Goal: Task Accomplishment & Management: Complete application form

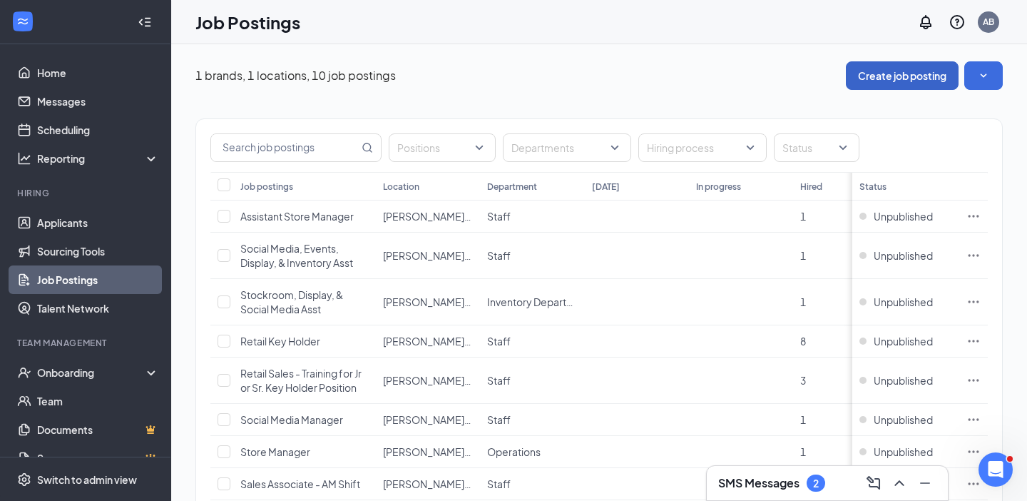
click at [915, 76] on button "Create job posting" at bounding box center [902, 75] width 113 height 29
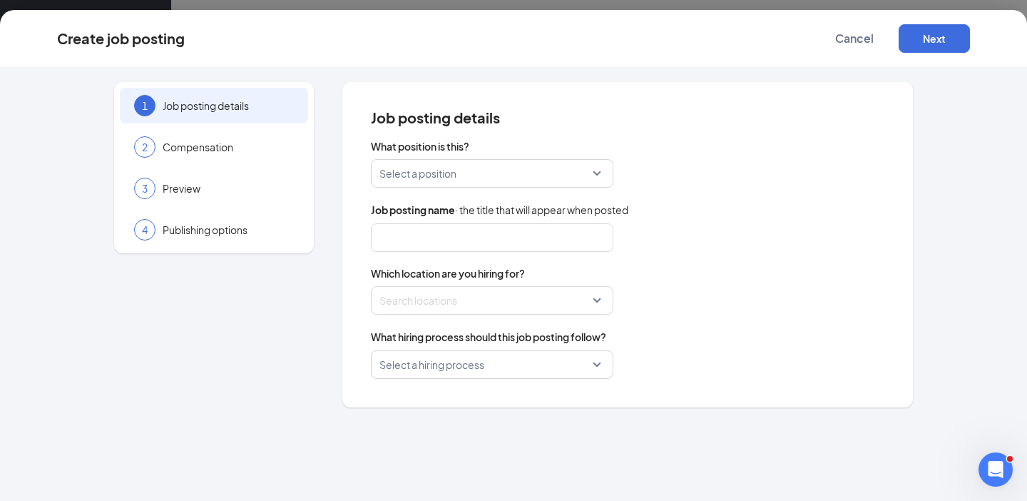
click at [503, 171] on input "search" at bounding box center [486, 173] width 215 height 27
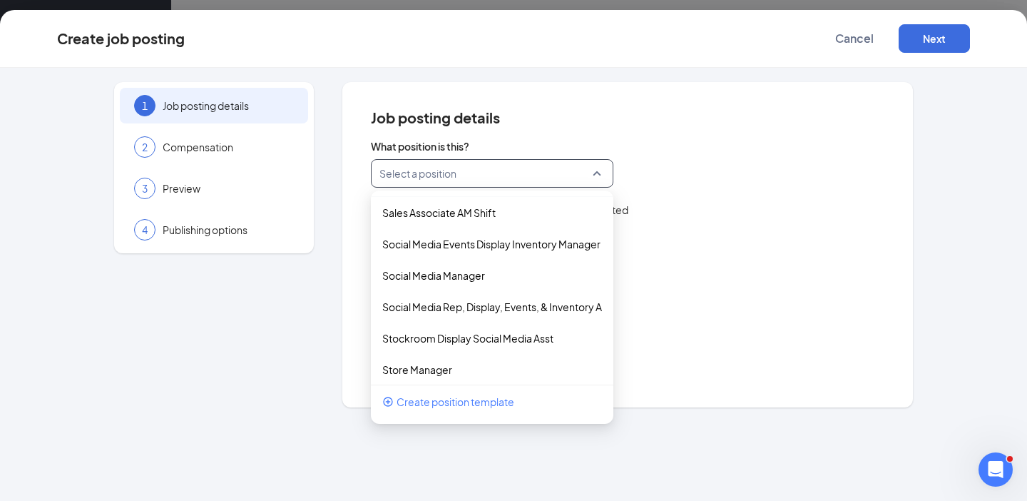
scroll to position [163, 0]
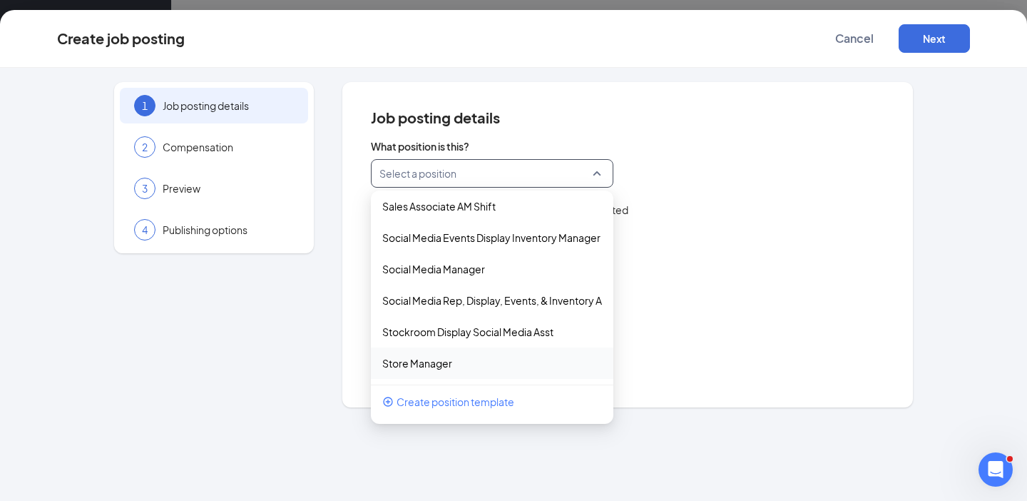
click at [441, 402] on span "Create position template" at bounding box center [455, 402] width 118 height 16
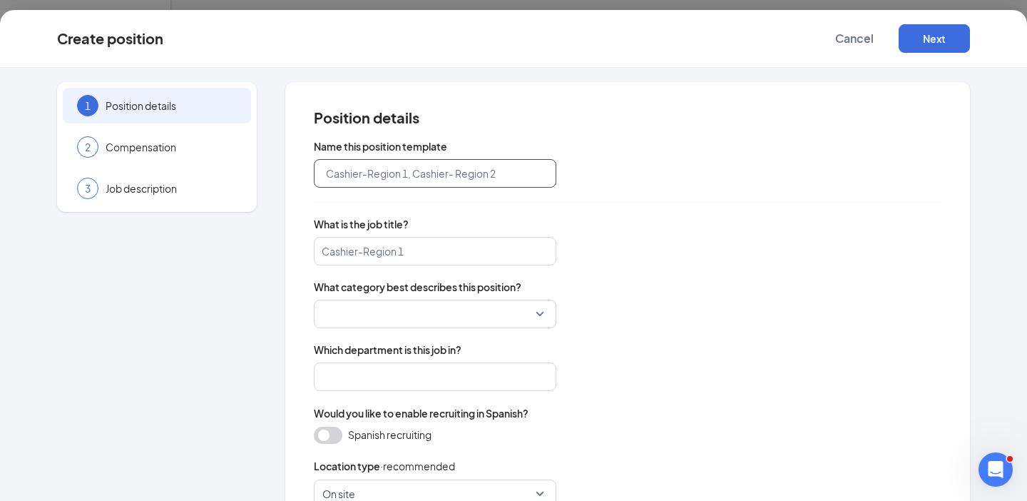
click at [361, 174] on input "text" at bounding box center [435, 173] width 242 height 29
click at [404, 172] on input "Holiday Sales REpresentstive" at bounding box center [435, 173] width 242 height 29
click at [355, 254] on input "search" at bounding box center [435, 251] width 242 height 29
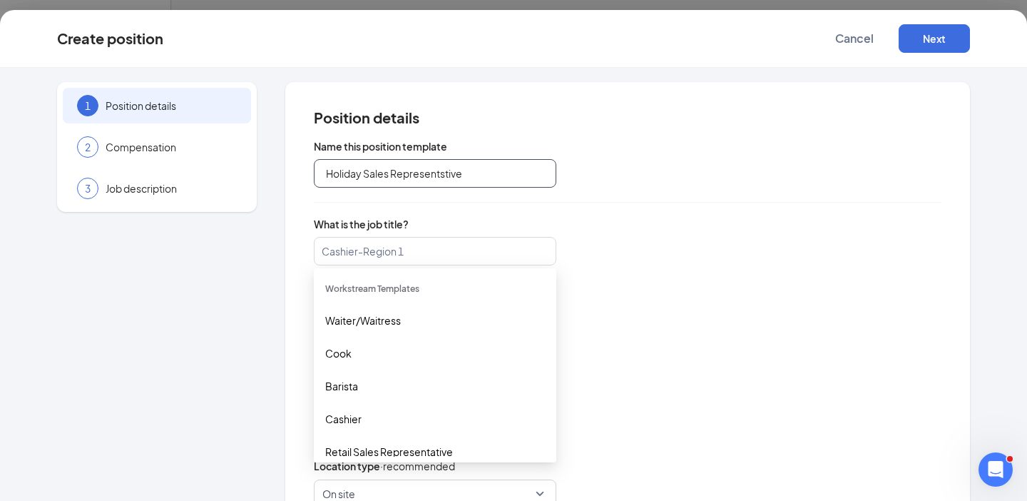
click at [325, 173] on input "Holiday Sales Representstive" at bounding box center [435, 173] width 242 height 29
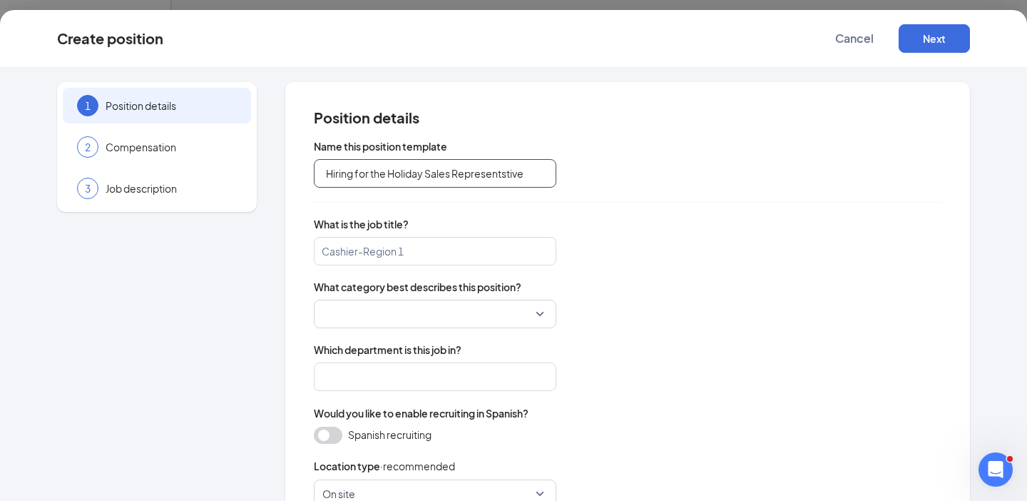
drag, startPoint x: 526, startPoint y: 173, endPoint x: 424, endPoint y: 173, distance: 102.0
click at [424, 173] on input "Hiring for the Holiday Sales Representstive" at bounding box center [435, 173] width 242 height 29
type input "Hiring for the Holidays!"
click at [374, 247] on input "search" at bounding box center [435, 251] width 242 height 29
type input "Sale Representative"
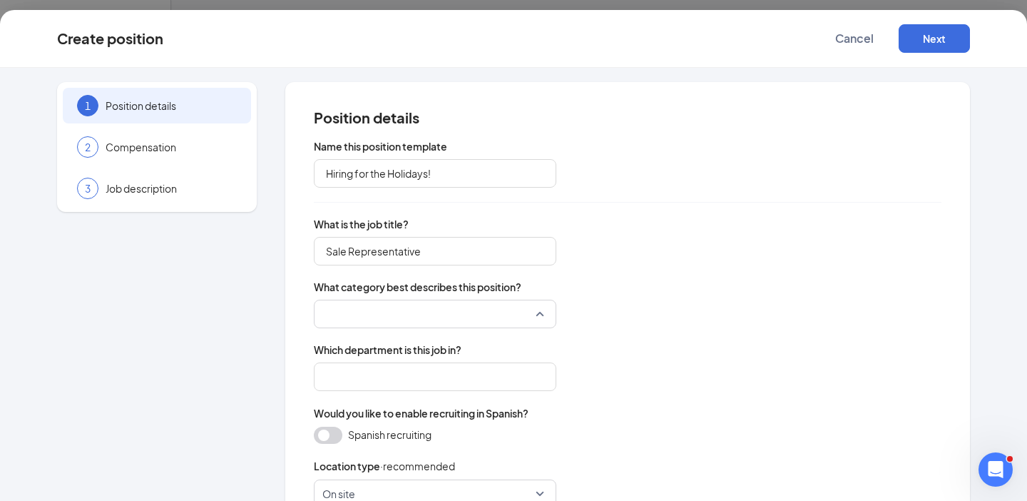
click at [376, 318] on input "search" at bounding box center [429, 313] width 215 height 27
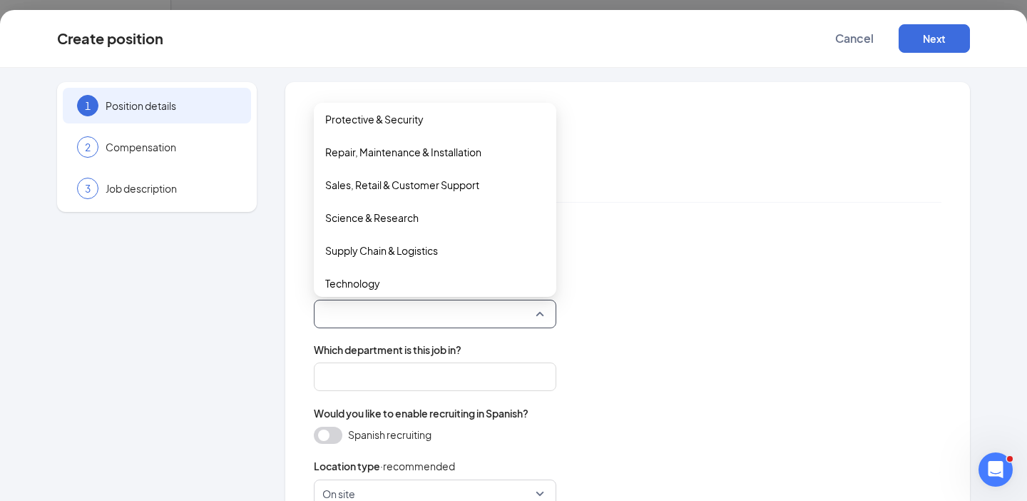
scroll to position [565, 0]
click at [384, 183] on span "Sales, Retail & Customer Support" at bounding box center [402, 183] width 154 height 16
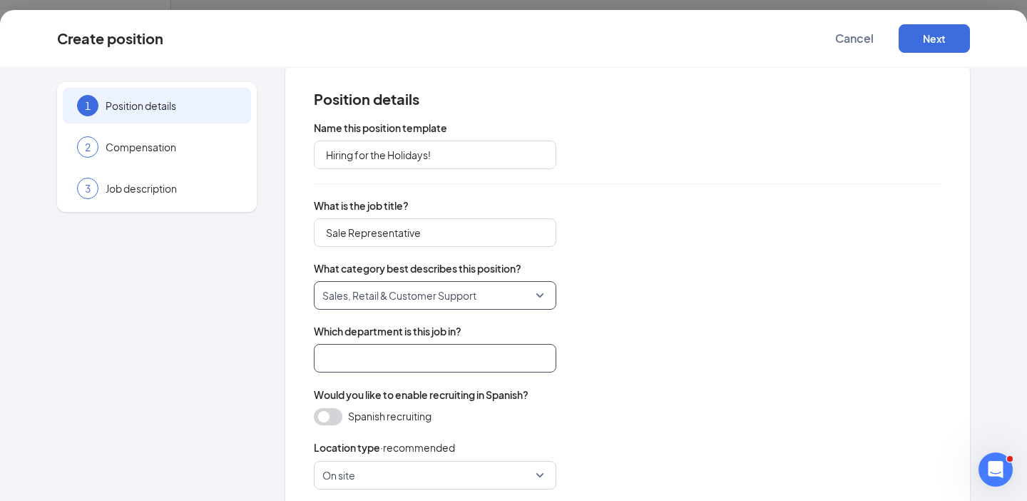
scroll to position [25, 0]
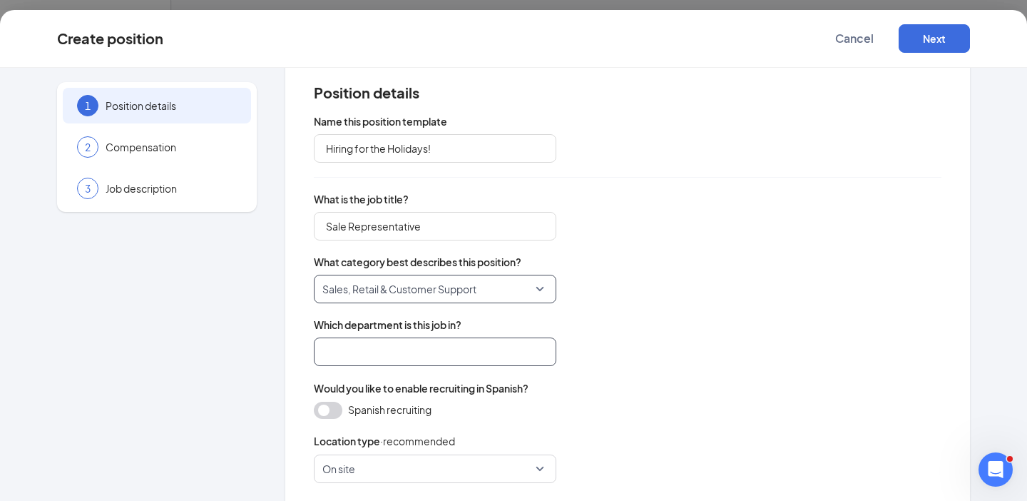
click at [364, 354] on input "search" at bounding box center [435, 351] width 242 height 29
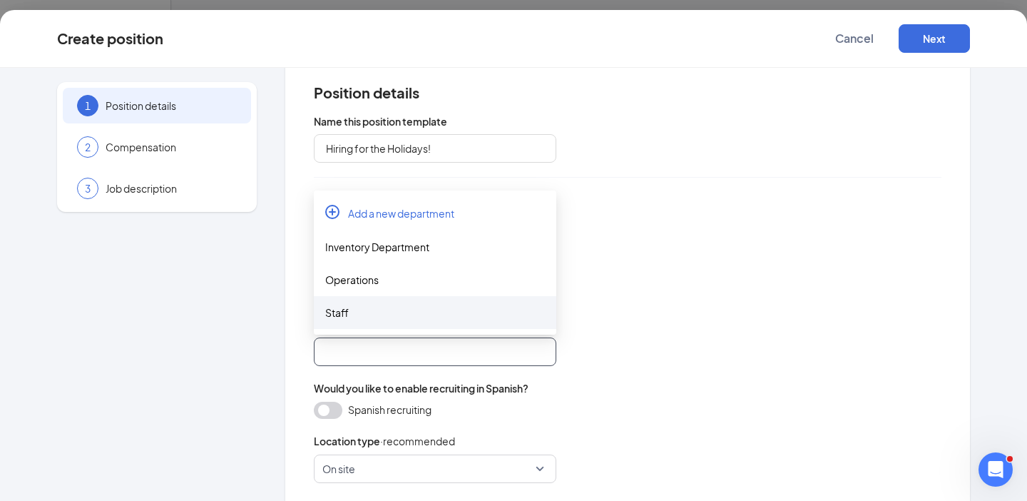
click at [339, 309] on div "Staff" at bounding box center [435, 312] width 220 height 16
type input "Staff"
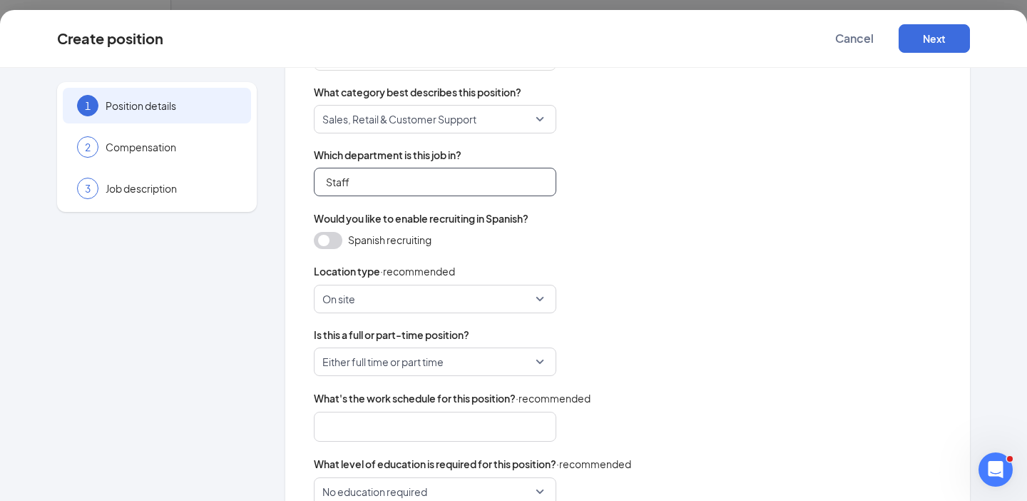
scroll to position [200, 0]
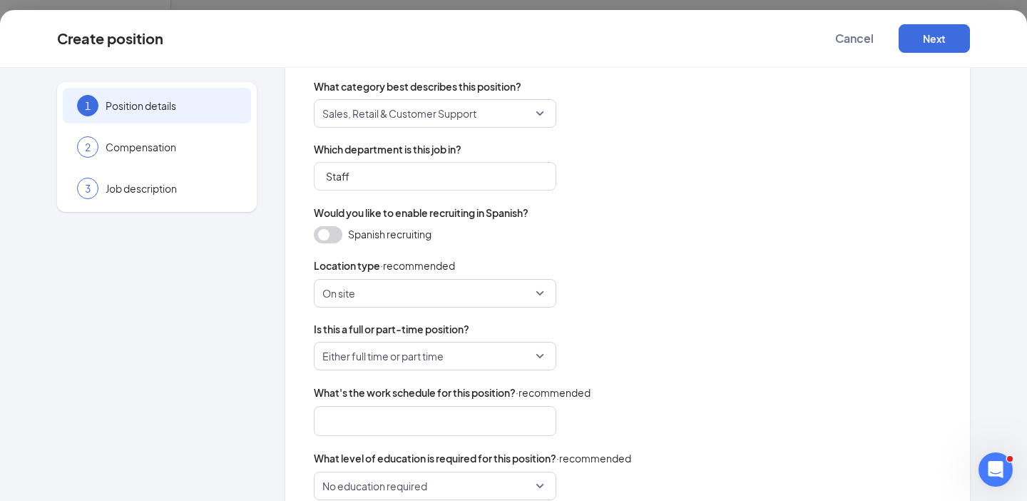
click at [325, 233] on button "button" at bounding box center [328, 234] width 29 height 17
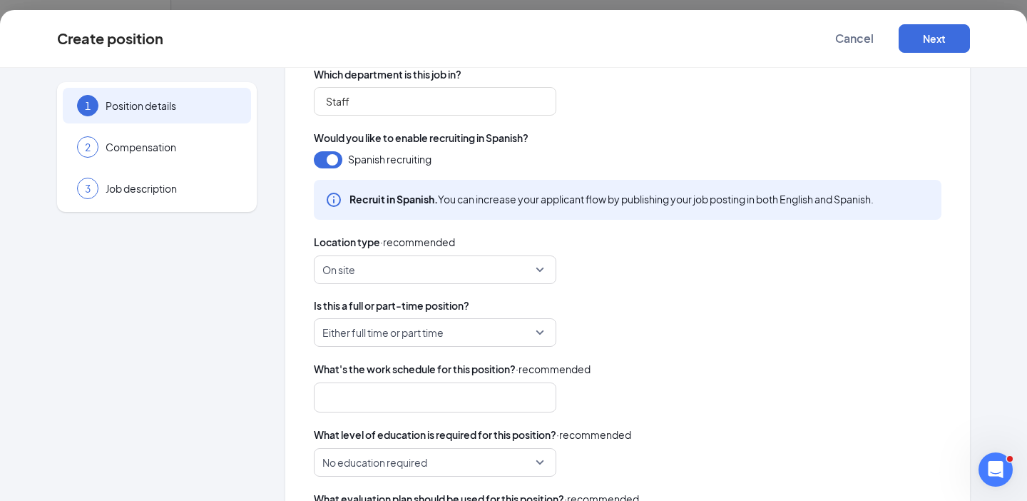
scroll to position [283, 0]
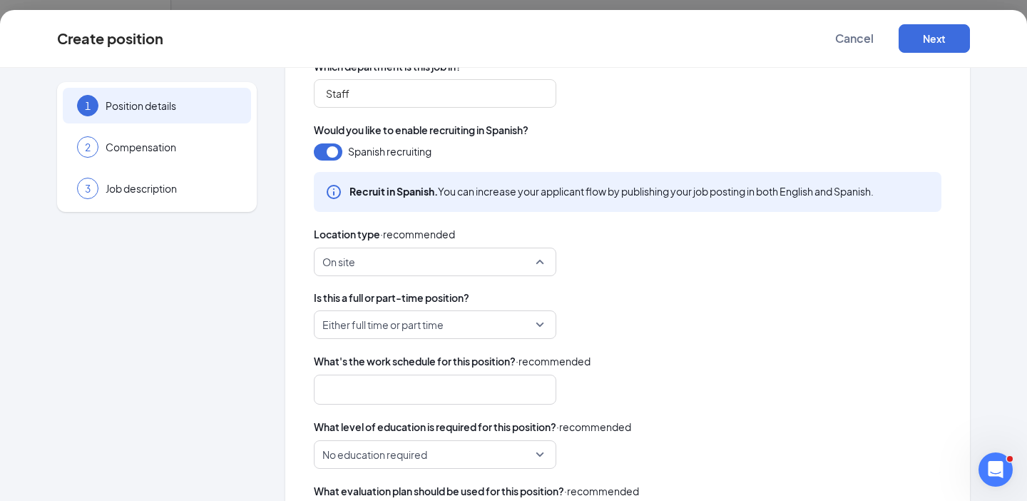
click at [453, 262] on span "On site" at bounding box center [428, 261] width 212 height 27
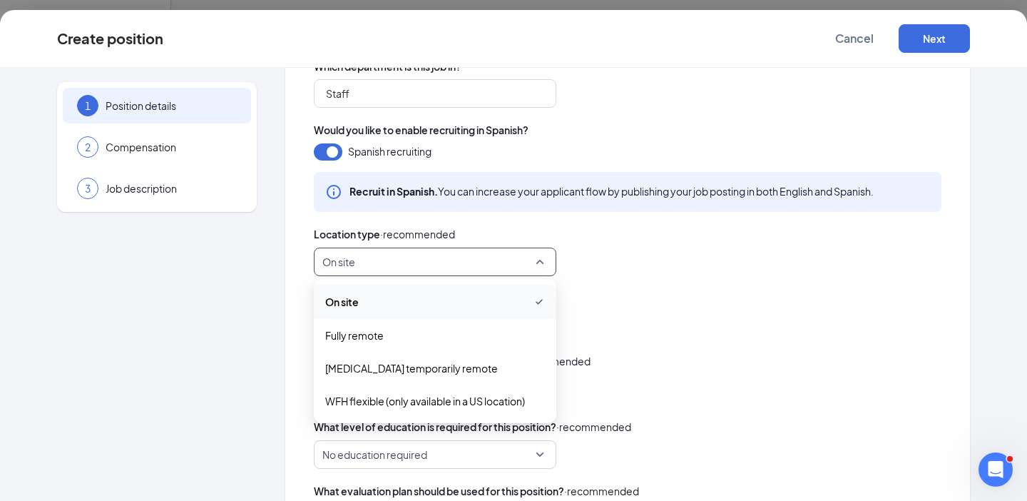
click at [349, 303] on span "On site" at bounding box center [342, 302] width 34 height 16
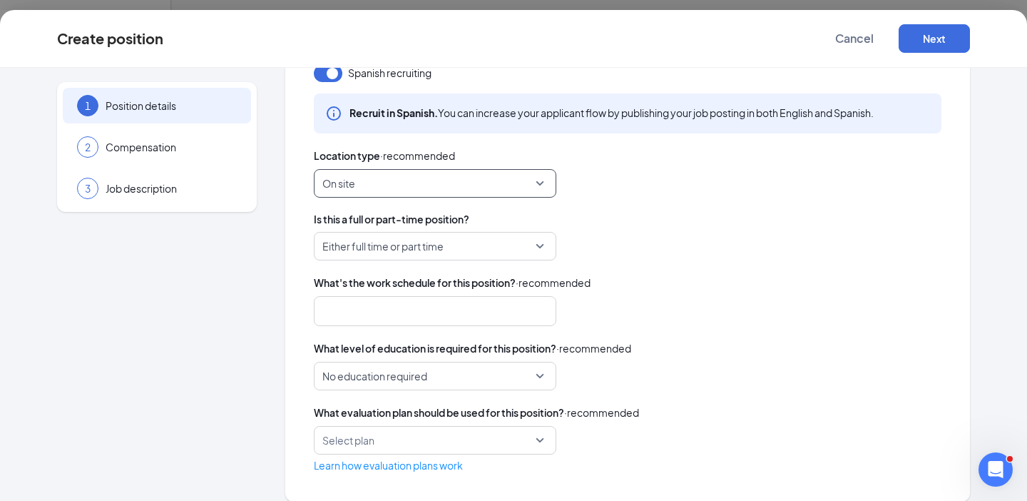
scroll to position [376, 0]
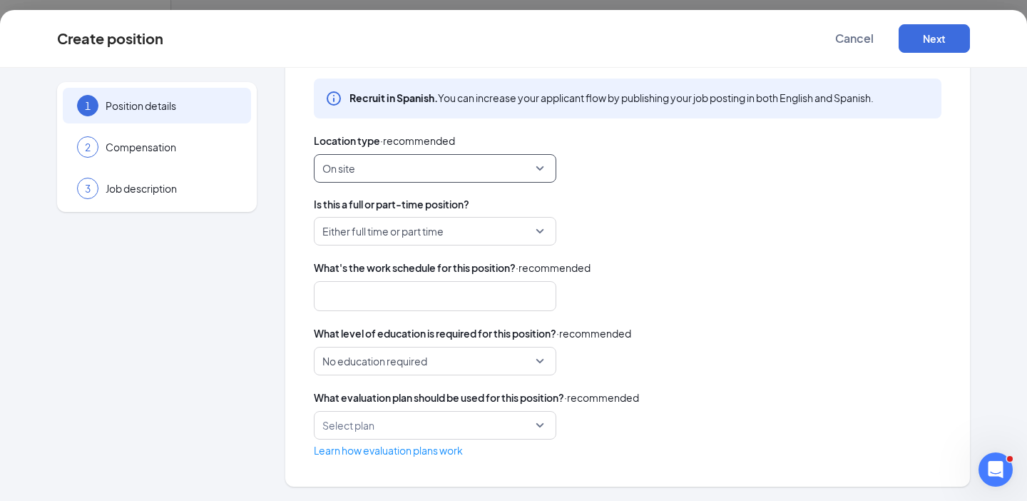
click at [356, 298] on div at bounding box center [428, 296] width 205 height 23
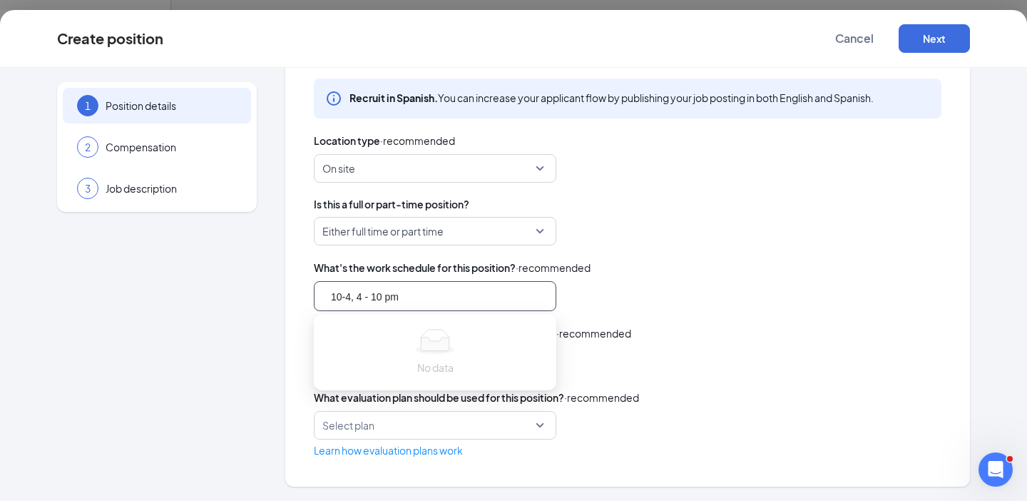
click at [352, 297] on input "10-4, 4 - 10 pm" at bounding box center [369, 296] width 77 height 23
click at [341, 297] on input "10- 4 pm, 4 - 10 pm" at bounding box center [379, 296] width 97 height 23
click at [394, 298] on input "10 am - 4 pm, 4 - 10 pm" at bounding box center [389, 296] width 116 height 23
type input "10 am - 4 pm; 4 - 10 pm"
click at [449, 297] on div "10 am - 4 pm; 4 - 10 pm" at bounding box center [428, 296] width 205 height 23
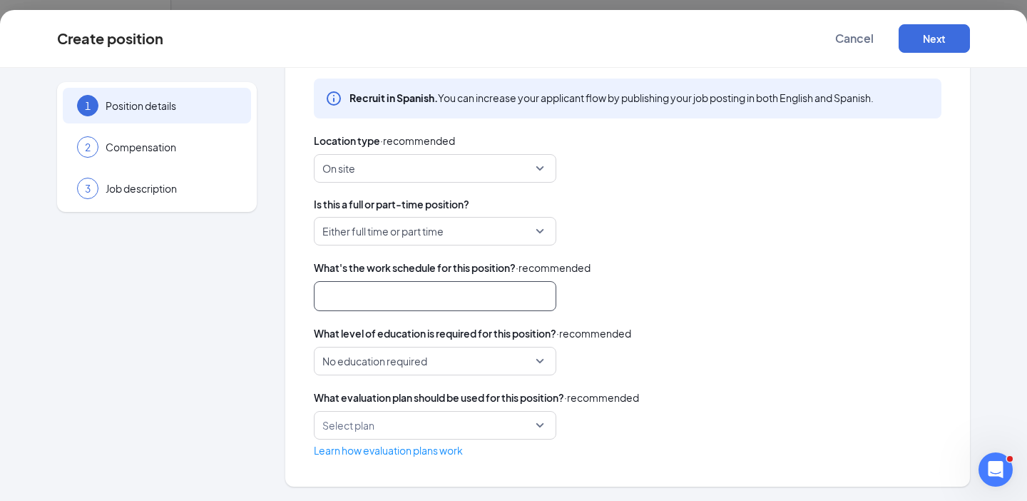
click at [354, 299] on div at bounding box center [428, 296] width 205 height 23
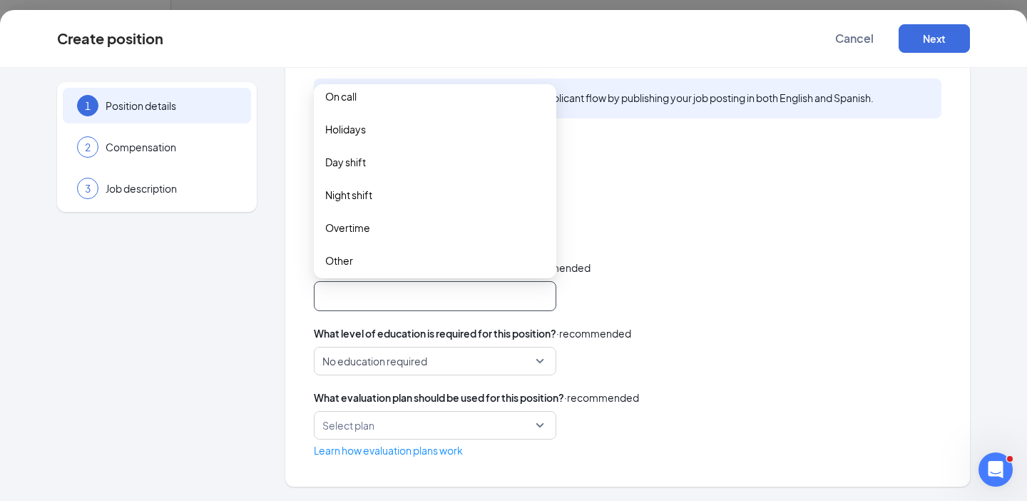
scroll to position [178, 0]
click at [359, 128] on span "Holidays" at bounding box center [345, 126] width 41 height 16
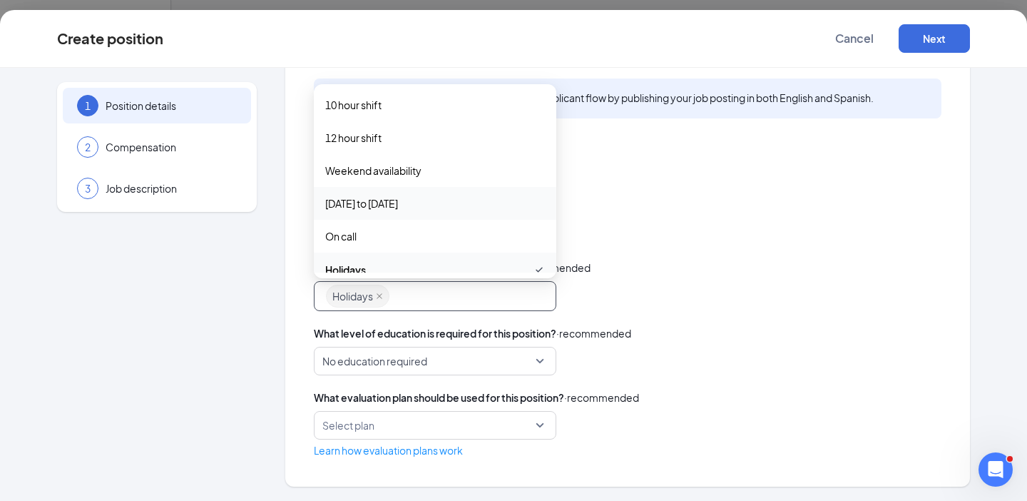
scroll to position [33, 0]
click at [382, 205] on span "[DATE] to [DATE]" at bounding box center [361, 205] width 73 height 16
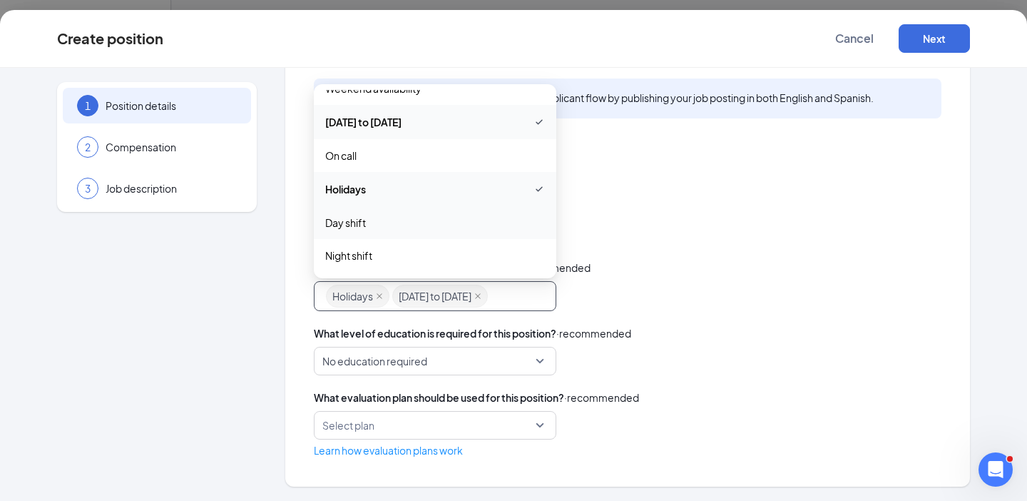
click at [652, 217] on div "Either full time or part time" at bounding box center [627, 231] width 627 height 29
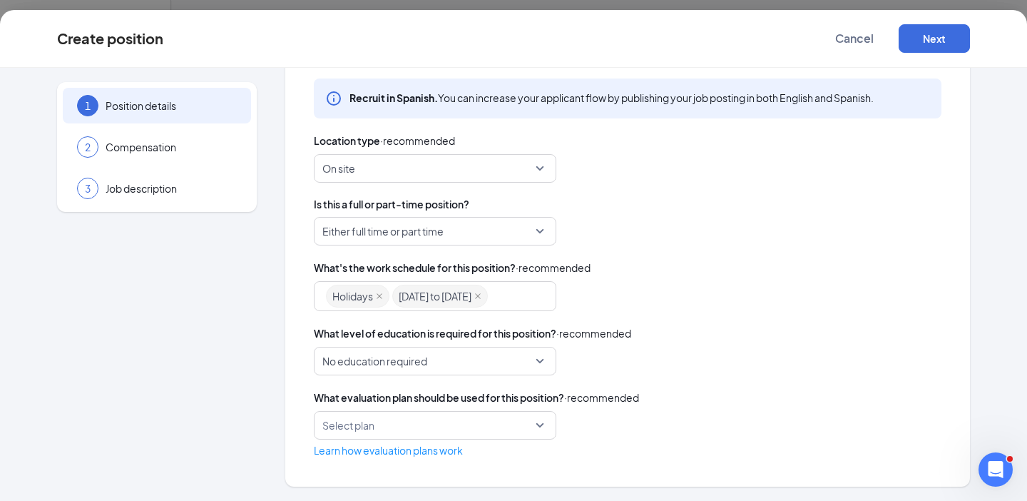
click at [513, 299] on div "Holidays [DATE] to [DATE]" at bounding box center [428, 296] width 205 height 26
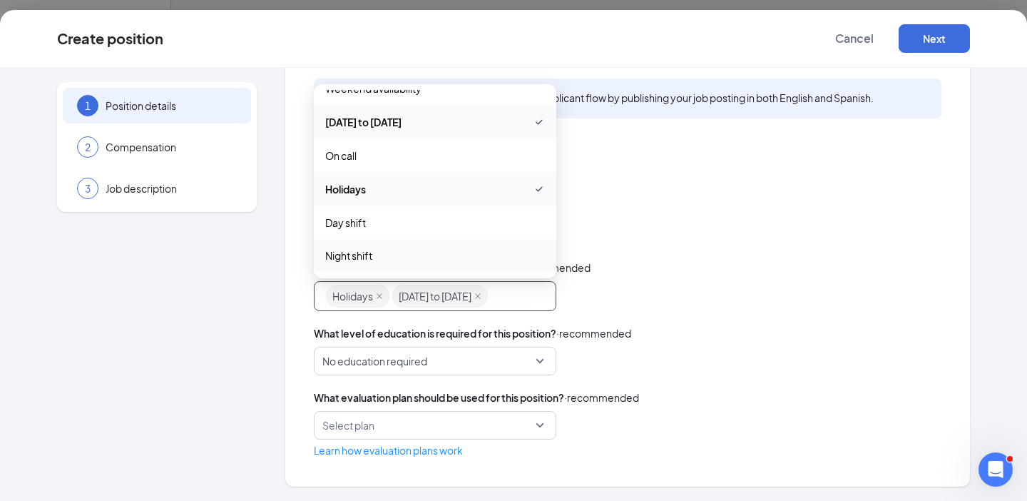
scroll to position [181, 0]
click at [362, 160] on span "Day shift" at bounding box center [345, 158] width 41 height 16
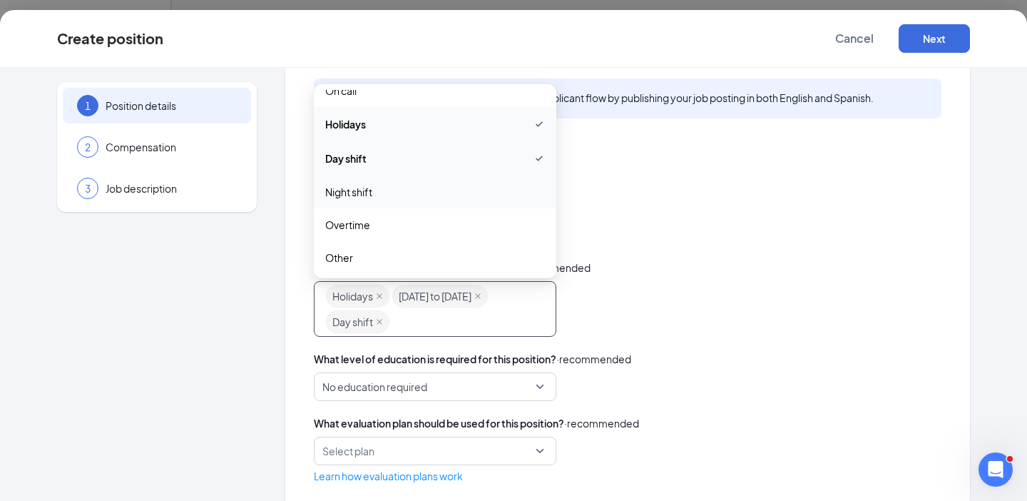
click at [359, 192] on span "Night shift" at bounding box center [348, 192] width 47 height 16
click at [642, 302] on div "Holidays [DATE] to [DATE] Day shift Night shift overtime other 8 hour shift 10 …" at bounding box center [627, 309] width 627 height 56
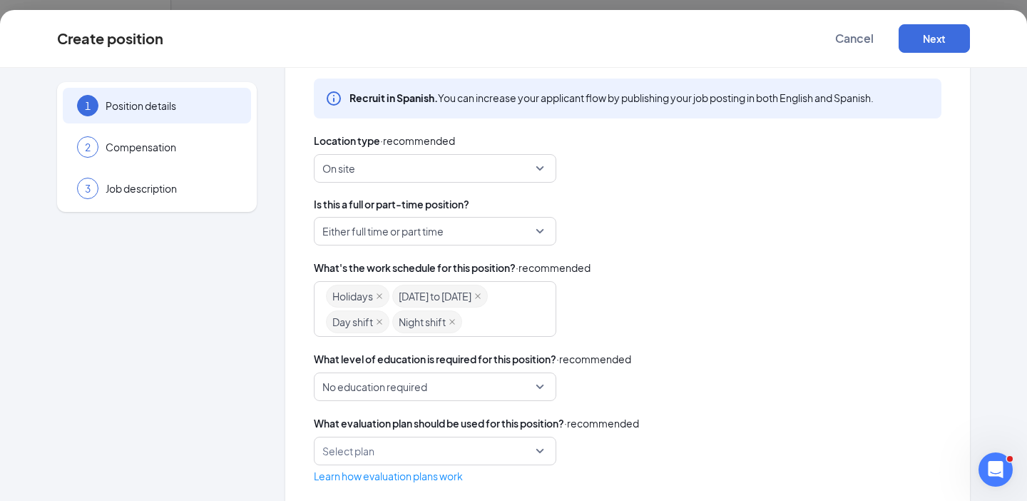
scroll to position [402, 0]
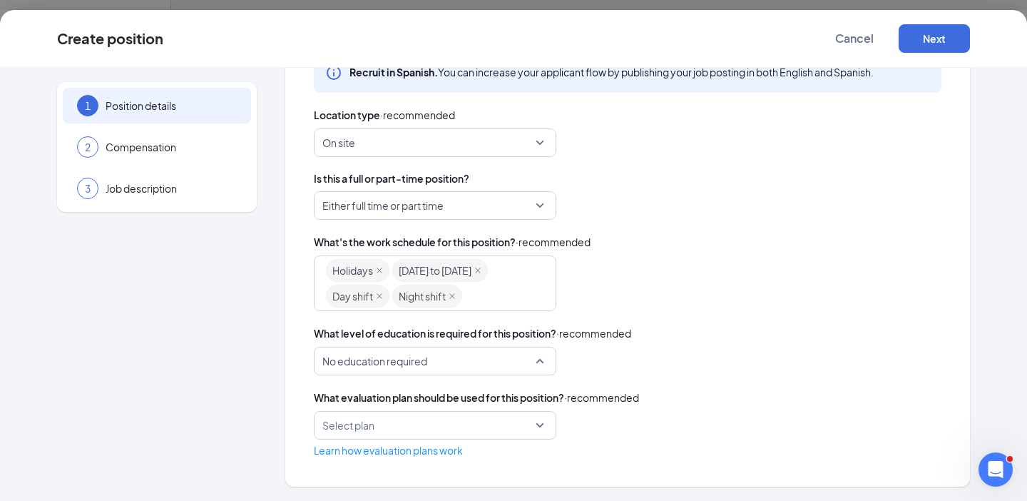
click at [448, 358] on span "No education required" at bounding box center [428, 360] width 212 height 27
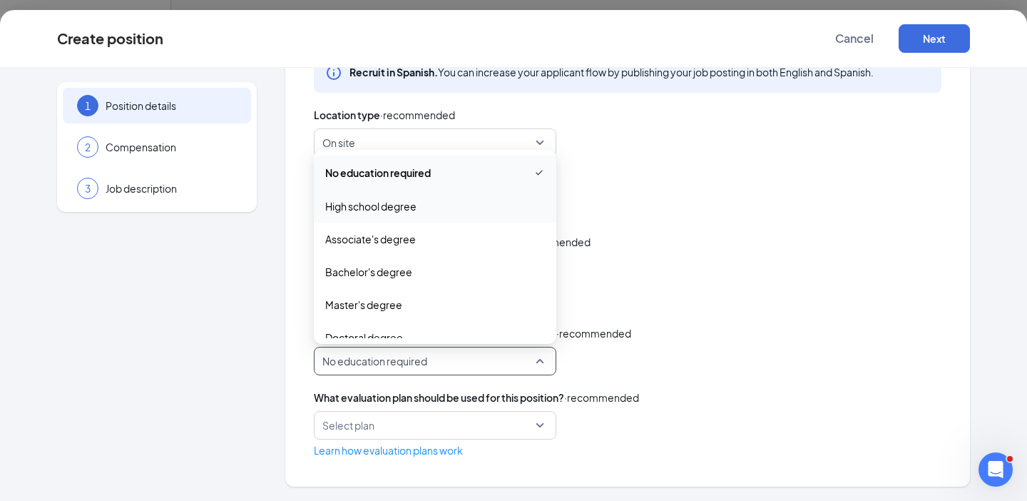
click at [407, 207] on span "High school degree" at bounding box center [370, 206] width 91 height 16
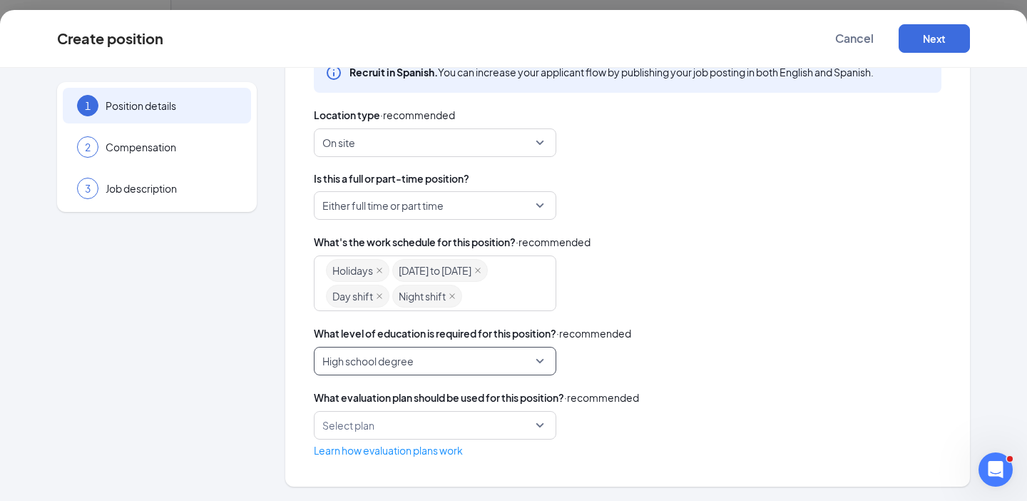
click at [515, 362] on span "High school degree" at bounding box center [428, 360] width 212 height 27
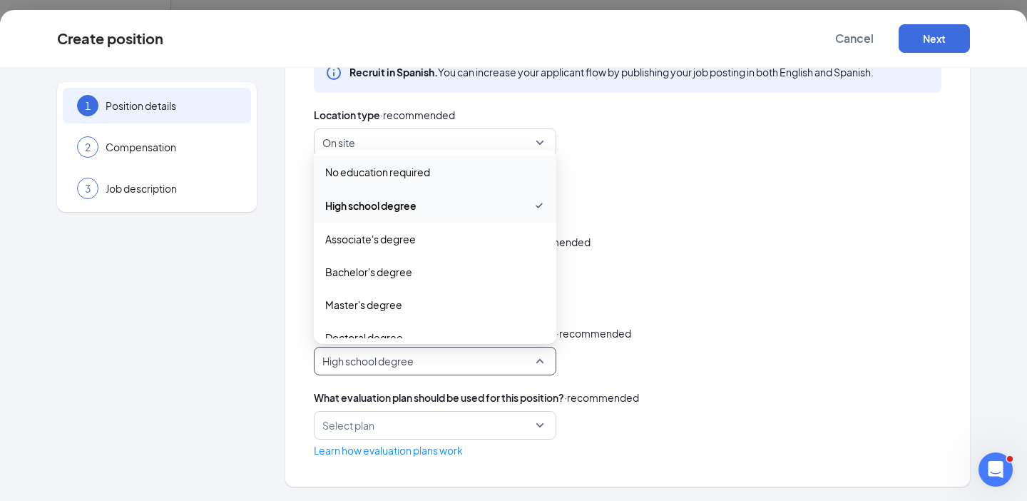
click at [420, 173] on span "No education required" at bounding box center [377, 172] width 105 height 16
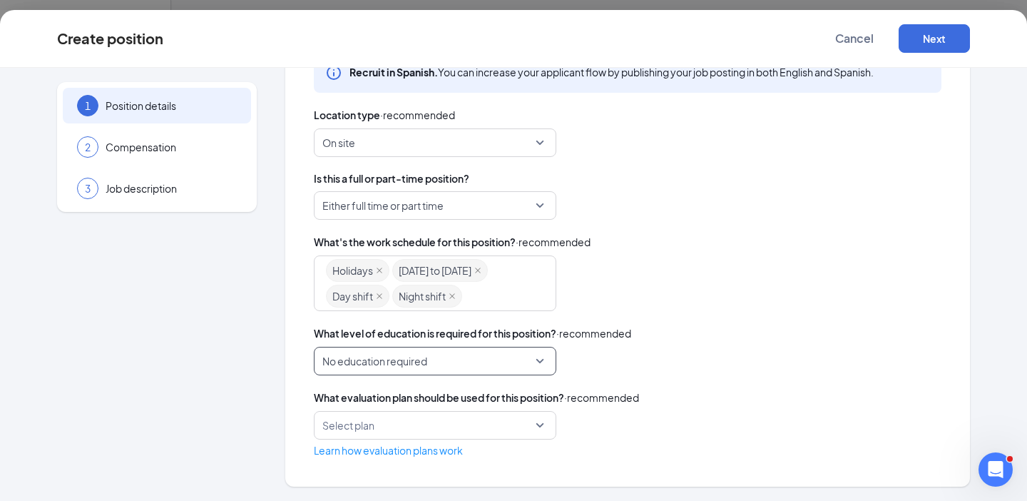
click at [540, 424] on div "Select plan" at bounding box center [435, 425] width 242 height 29
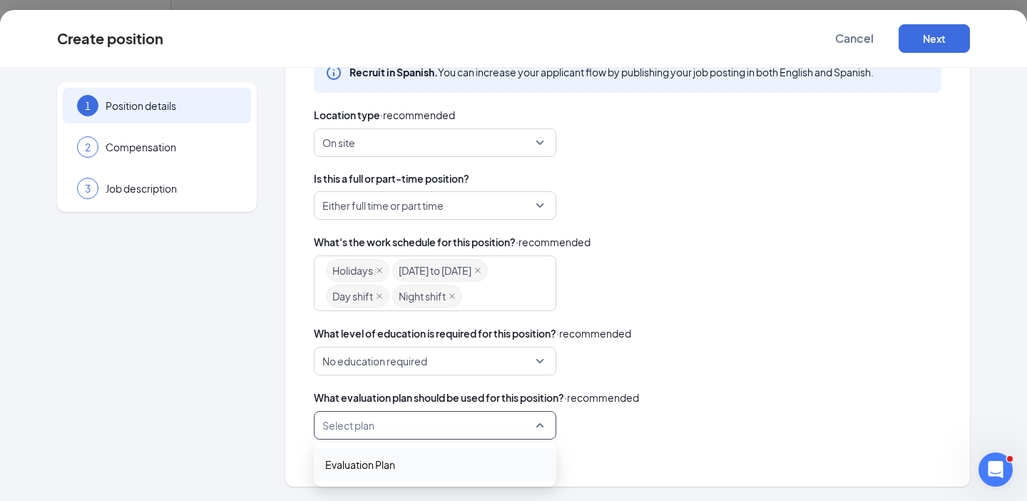
click at [426, 461] on span "Evaluation Plan" at bounding box center [435, 464] width 220 height 16
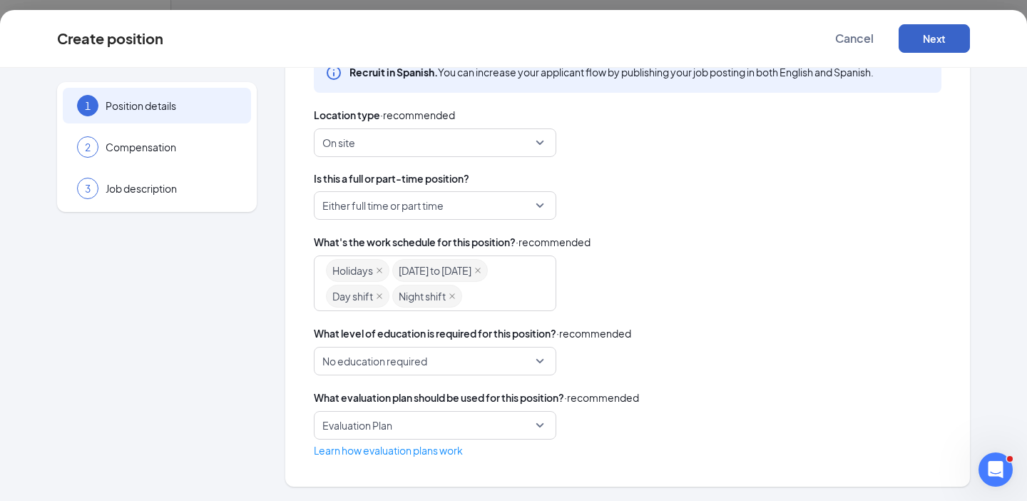
click at [932, 36] on button "Next" at bounding box center [933, 38] width 71 height 29
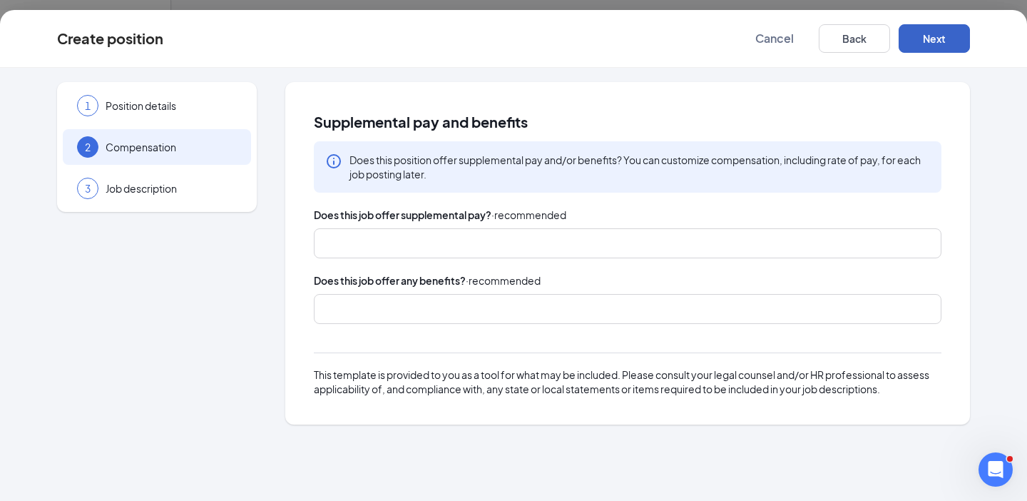
scroll to position [0, 0]
click at [467, 237] on div at bounding box center [621, 243] width 590 height 23
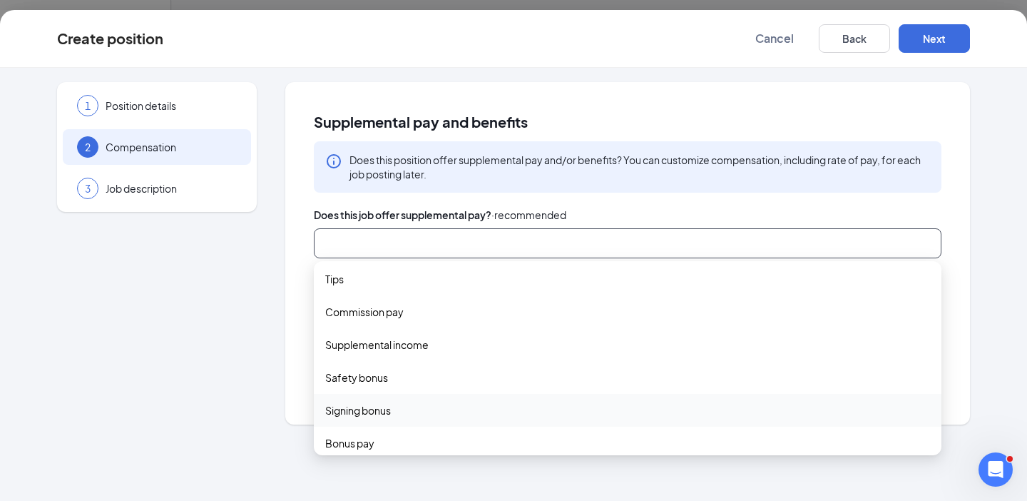
scroll to position [47, 0]
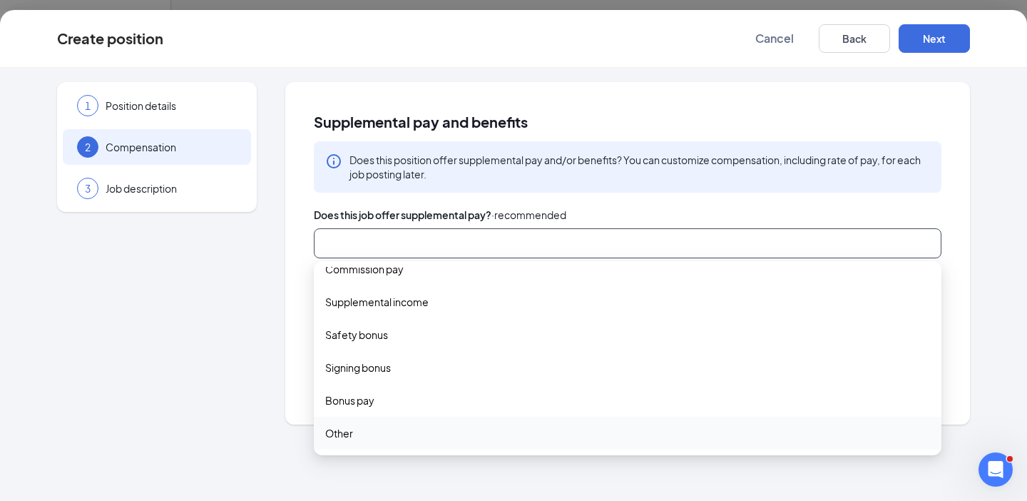
click at [341, 432] on span "Other" at bounding box center [339, 433] width 28 height 16
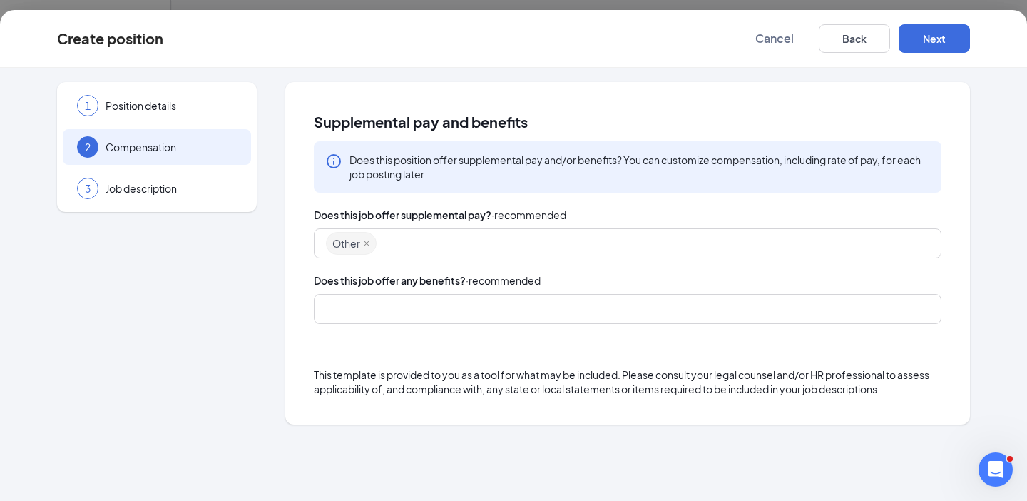
click at [299, 277] on div "Supplemental pay and benefits Does this position offer supplemental pay and/or …" at bounding box center [627, 253] width 685 height 342
click at [374, 308] on div at bounding box center [621, 308] width 590 height 23
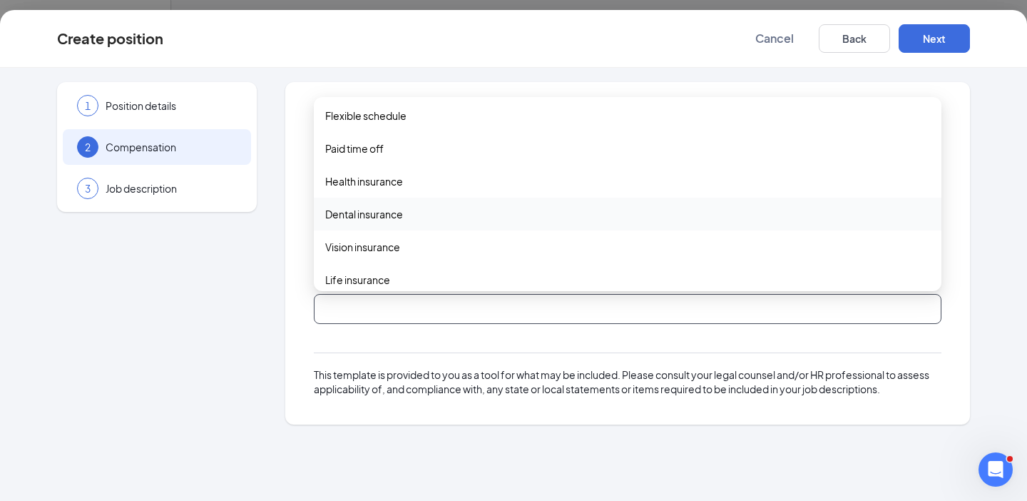
scroll to position [4, 0]
click at [393, 114] on span "Flexible schedule" at bounding box center [365, 115] width 81 height 16
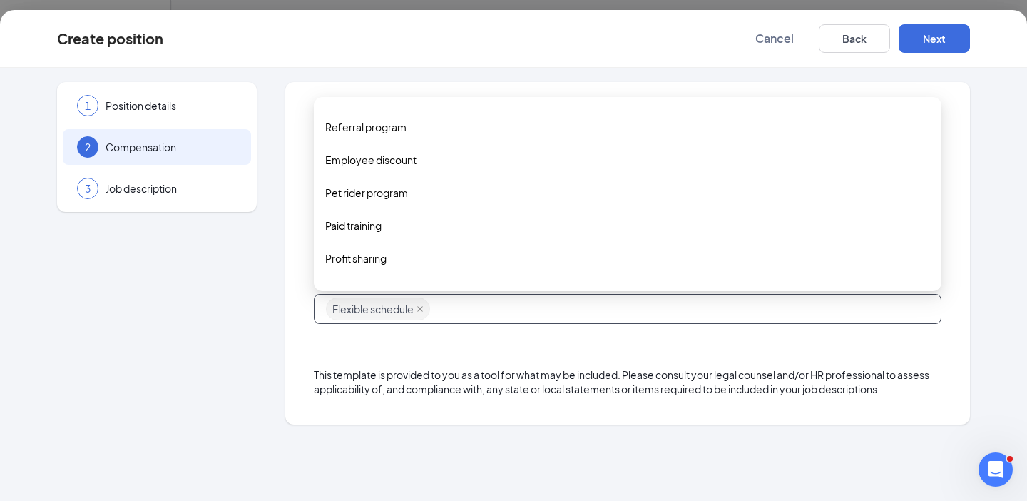
scroll to position [294, 0]
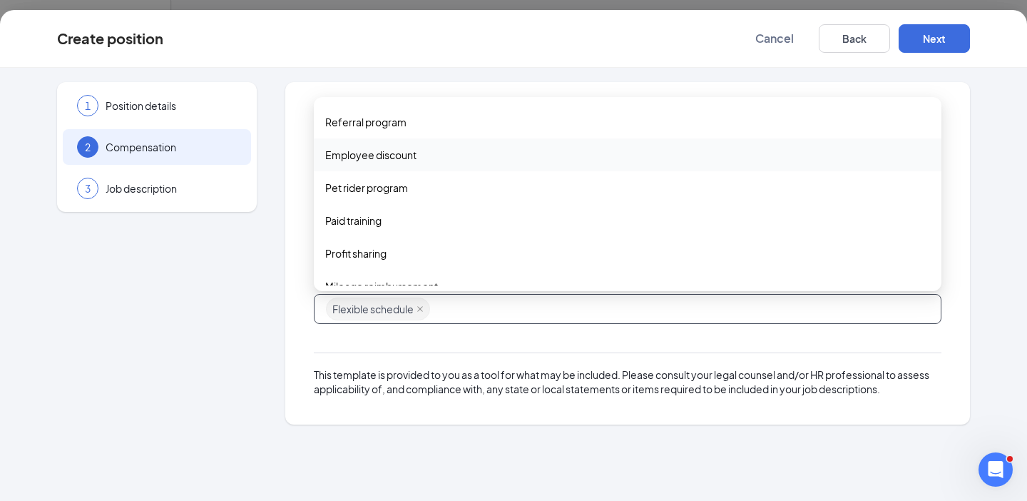
click at [405, 153] on span "Employee discount" at bounding box center [370, 155] width 91 height 16
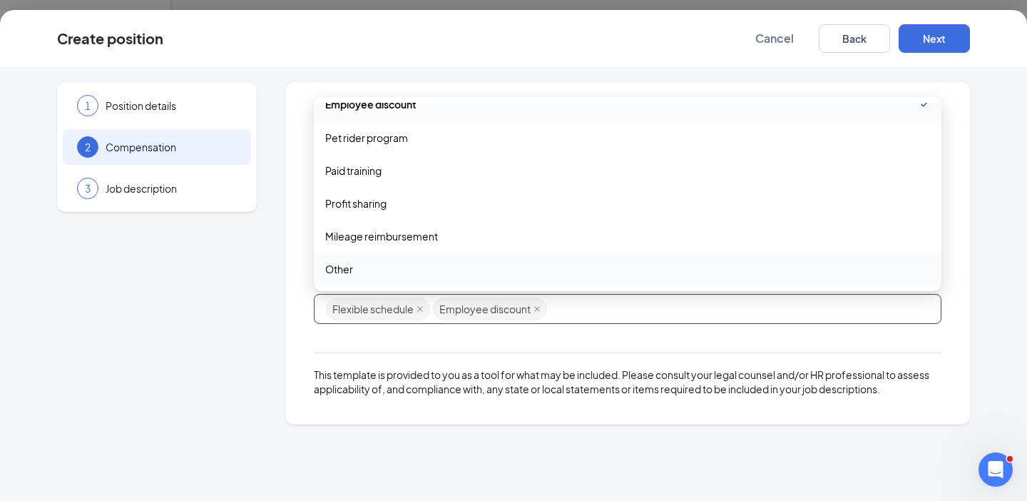
click at [301, 344] on div "Supplemental pay and benefits Does this position offer supplemental pay and/or …" at bounding box center [627, 253] width 685 height 342
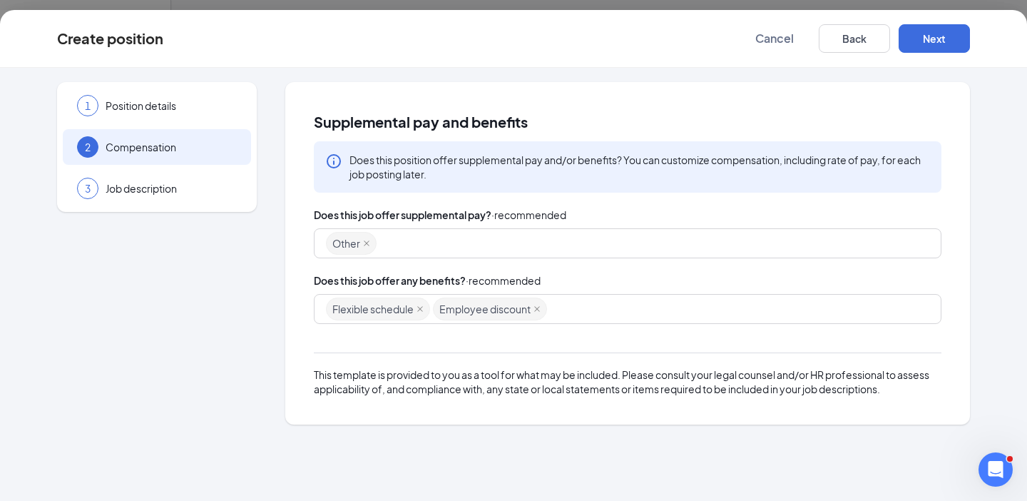
click at [391, 241] on div "Other" at bounding box center [621, 243] width 590 height 26
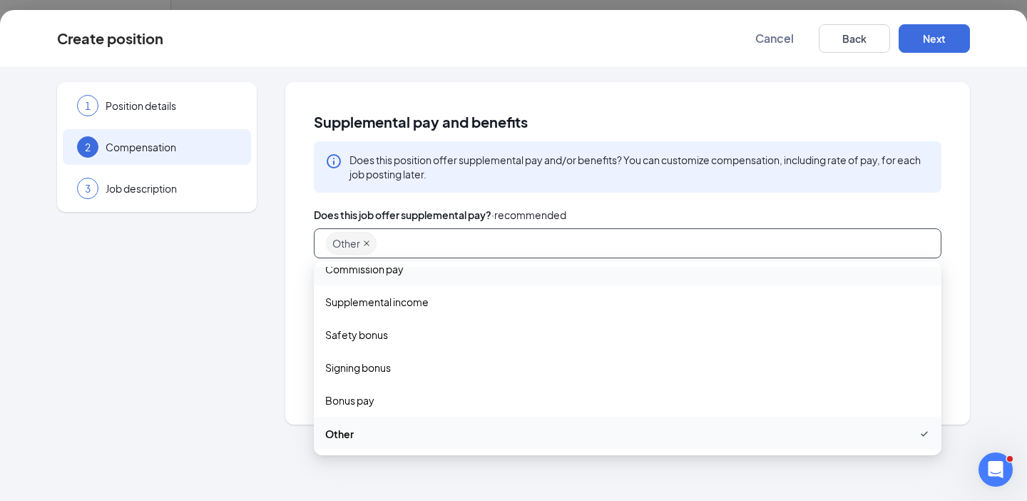
click at [369, 240] on icon "close" at bounding box center [366, 243] width 7 height 7
click at [301, 280] on div "Supplemental pay and benefits Does this position offer supplemental pay and/or …" at bounding box center [627, 253] width 685 height 342
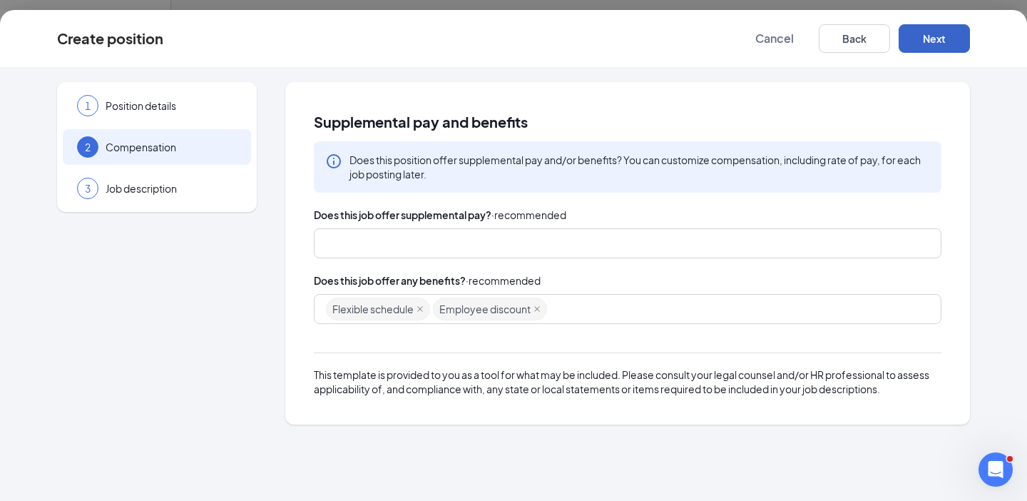
click at [933, 43] on button "Next" at bounding box center [933, 38] width 71 height 29
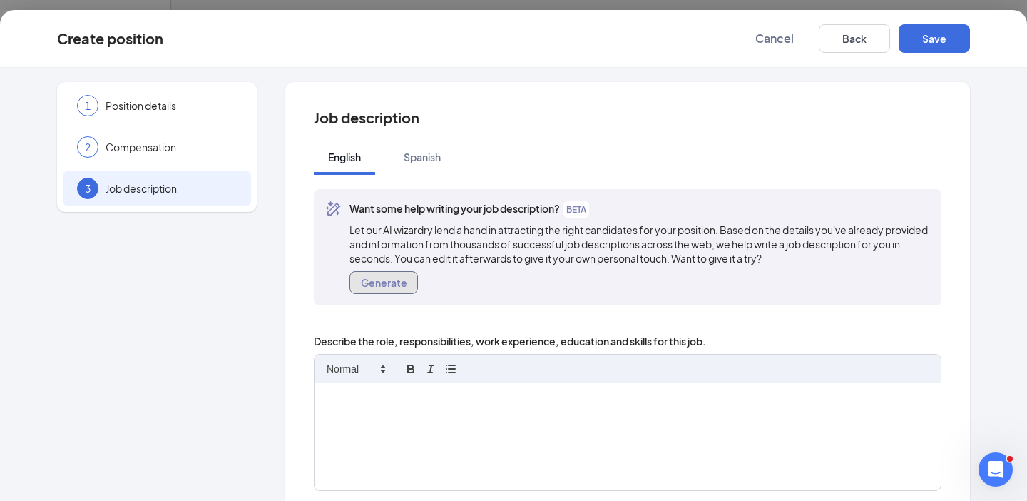
click at [386, 283] on button "Generate" at bounding box center [383, 282] width 68 height 23
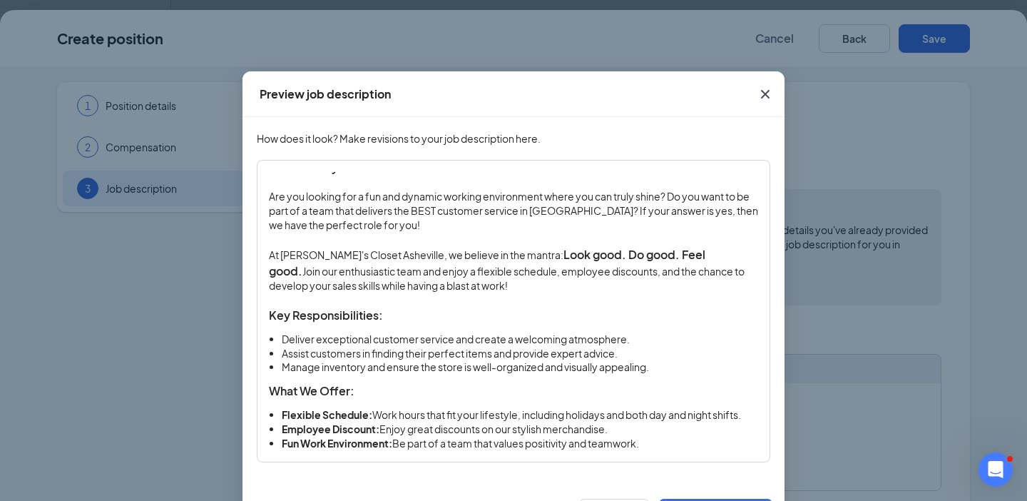
scroll to position [35, 0]
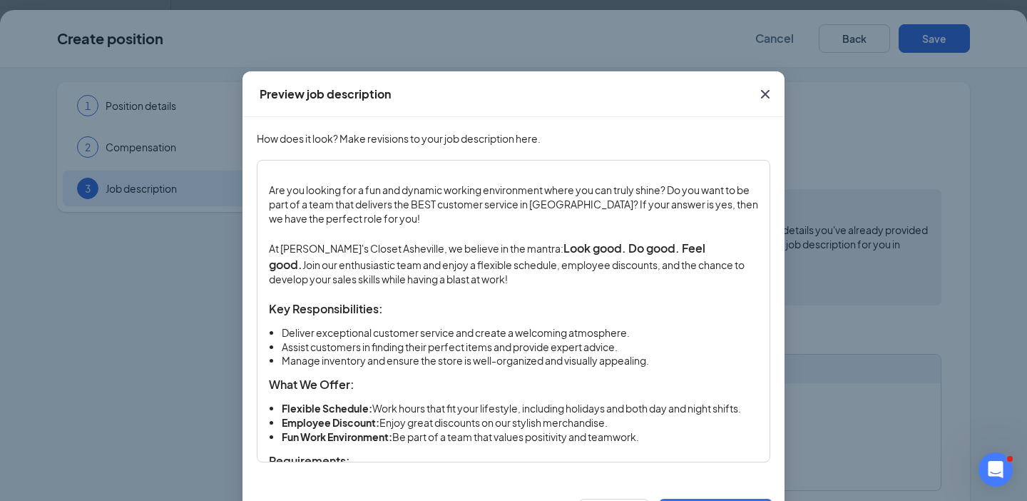
click at [408, 279] on p "At [PERSON_NAME]'s Closet Asheville, we believe in the mantra: Look good. Do go…" at bounding box center [513, 263] width 489 height 46
click at [621, 277] on p "At [PERSON_NAME]'s Closet Asheville, we believe in the mantra: Look good. Do go…" at bounding box center [513, 263] width 489 height 46
drag, startPoint x: 509, startPoint y: 250, endPoint x: 407, endPoint y: 248, distance: 102.0
click at [407, 248] on p "At [PERSON_NAME]'s Closet Asheville, we believe in the mantra: Look good. Do go…" at bounding box center [513, 263] width 489 height 46
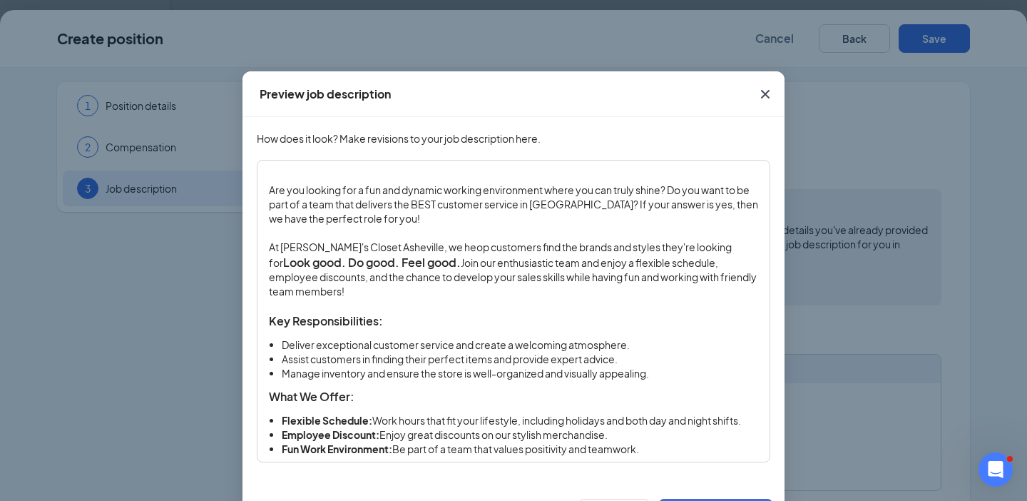
click at [429, 250] on p "At [PERSON_NAME]'s Closet Asheville, we heop customers find the brands and styl…" at bounding box center [513, 269] width 489 height 58
click at [432, 250] on p "At [PERSON_NAME]'s Closet Asheville, we help customers find the brands and styl…" at bounding box center [513, 269] width 489 height 58
click at [709, 247] on p "At [PERSON_NAME]'s Closet Asheville, we help our customers find the brands and …" at bounding box center [513, 270] width 489 height 61
click at [431, 250] on p "At [PERSON_NAME]'s Closet Asheville, we help our customers find the brands and …" at bounding box center [513, 270] width 489 height 61
click at [282, 262] on p "At [PERSON_NAME]'s Closet Asheville, we make it easy for our customers find the…" at bounding box center [513, 269] width 489 height 58
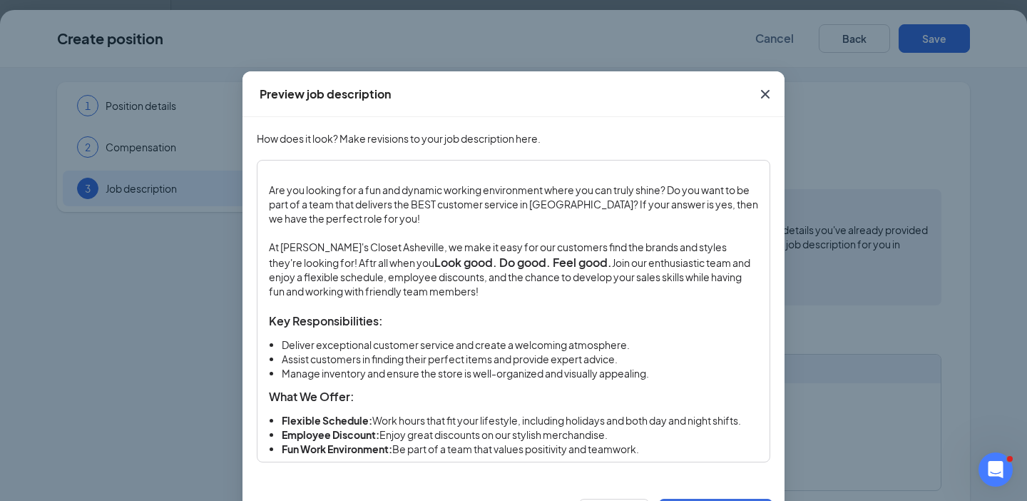
click at [434, 262] on strong "Look good. Do good. Feel good." at bounding box center [523, 262] width 178 height 15
click at [513, 261] on strong "Look good, you do good. Feel good." at bounding box center [533, 262] width 198 height 15
click at [511, 264] on strong "Look good, you feel good." at bounding box center [505, 262] width 143 height 15
click at [434, 262] on strong "Look good, you feel good!" at bounding box center [505, 262] width 143 height 15
click at [434, 261] on strong "ok good, you feel good!" at bounding box center [498, 262] width 129 height 15
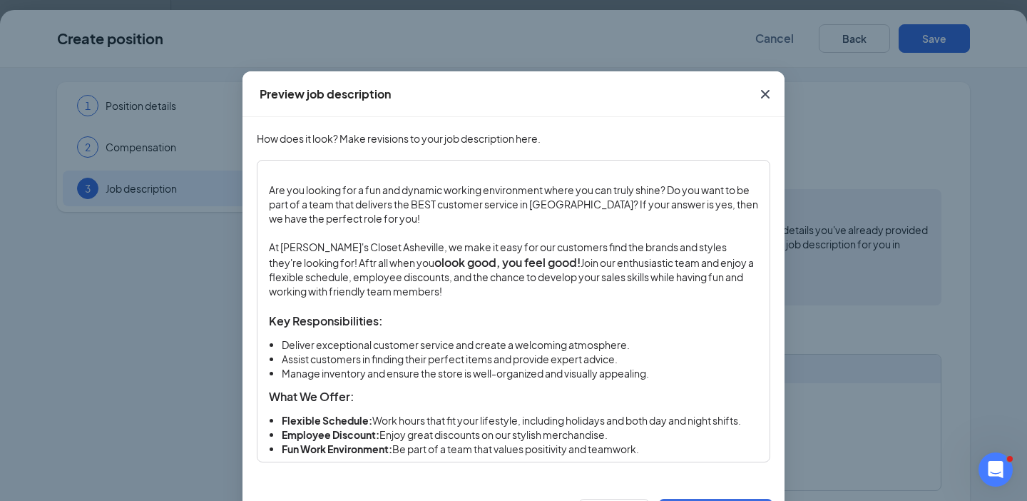
click at [434, 263] on strong "olook good, you feel good!" at bounding box center [507, 262] width 146 height 15
click at [730, 265] on p "At [PERSON_NAME]'s Closet Asheville, we make it easy for our customers find the…" at bounding box center [513, 269] width 489 height 58
click at [317, 277] on p "At [PERSON_NAME]'s Closet Asheville, we make it easy for our customers find the…" at bounding box center [513, 269] width 489 height 58
click at [683, 278] on p "At [PERSON_NAME]'s Closet Asheville, we make it easy for our customers find the…" at bounding box center [513, 269] width 489 height 58
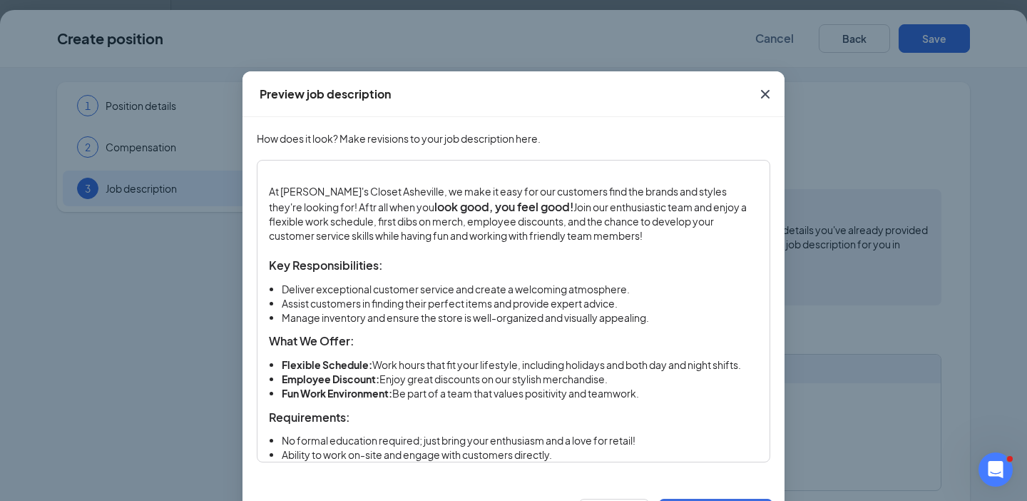
scroll to position [93, 0]
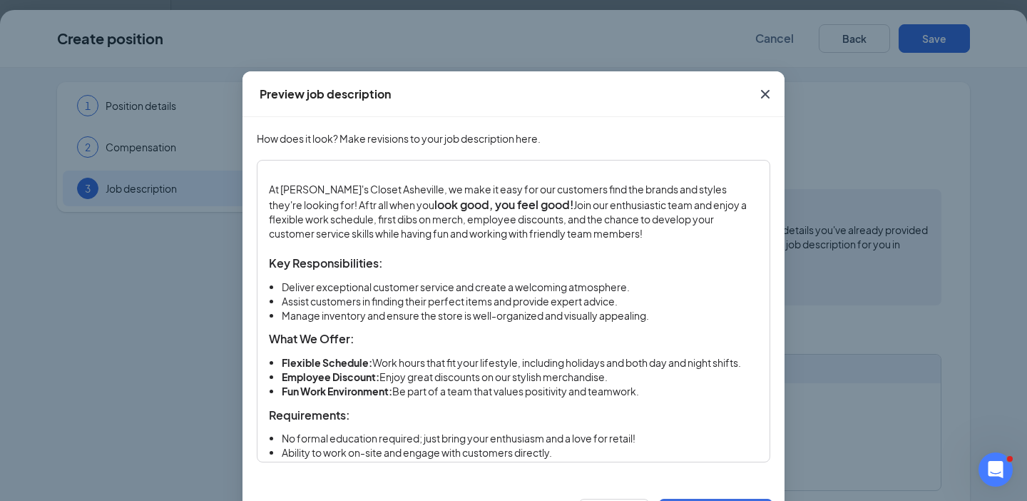
click at [618, 302] on li "Assist customers in finding their perfect items and provide expert advice." at bounding box center [520, 301] width 476 height 14
click at [312, 302] on li "Assist customers in finding their perfect items and provide expert." at bounding box center [520, 301] width 476 height 14
click at [691, 364] on li "Flexible Schedule: Work hours that fit your lifestyle, including holidays and b…" at bounding box center [520, 363] width 476 height 14
click at [655, 364] on li "Flexible Schedule: Work hours that fit your lifestyle, including holidays and b…" at bounding box center [520, 363] width 476 height 14
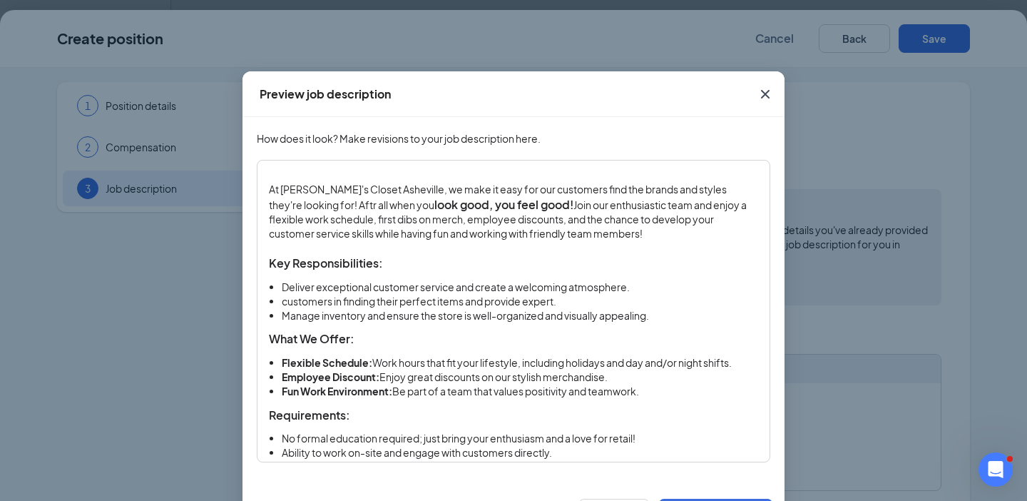
click at [672, 363] on li "Flexible Schedule: Work hours that fit your lifestyle, including holidays and d…" at bounding box center [520, 363] width 476 height 14
click at [545, 378] on li "Employee Discount: Enjoy great discounts on our stylish merchandise." at bounding box center [520, 377] width 476 height 14
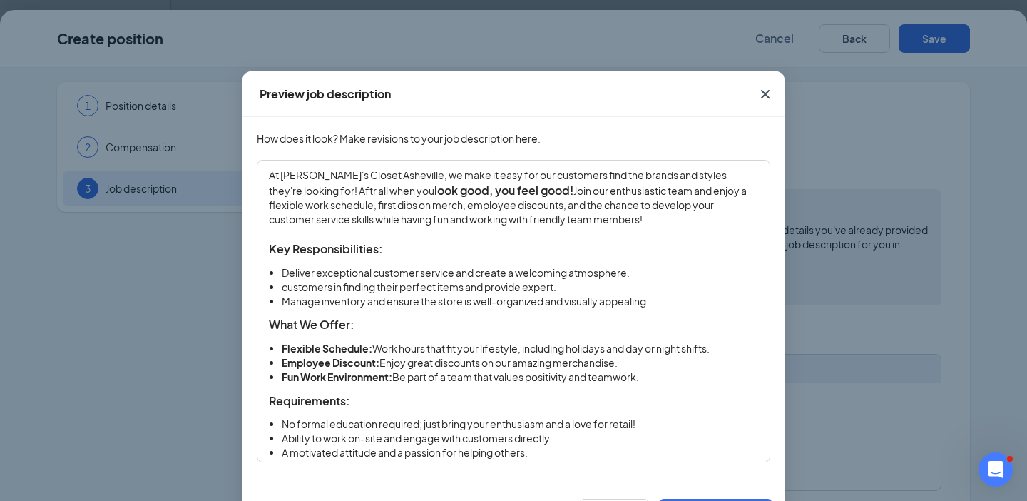
scroll to position [110, 0]
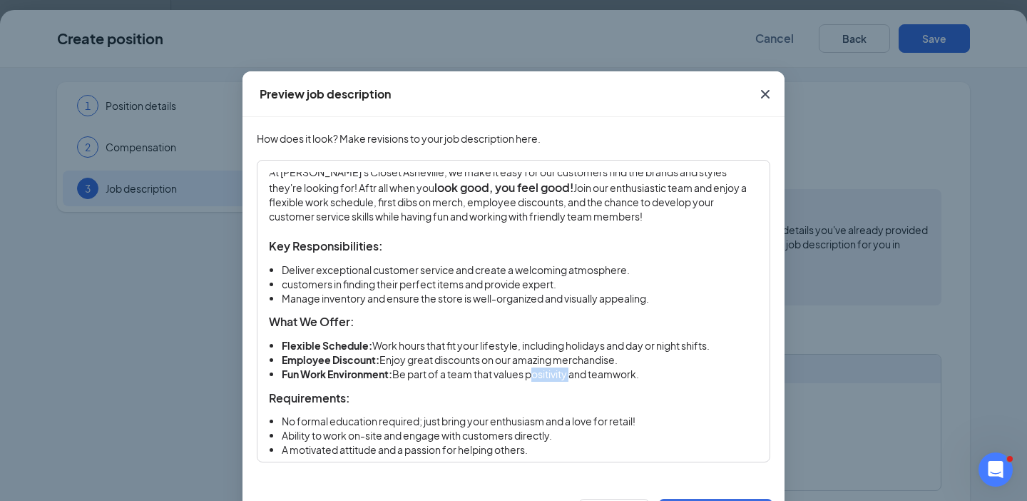
drag, startPoint x: 573, startPoint y: 375, endPoint x: 529, endPoint y: 376, distance: 44.2
click at [529, 376] on li "Fun Work Environment: Be part of a team that values positivity and teamwork." at bounding box center [520, 374] width 476 height 14
click at [556, 376] on li "Fun Work Environment: Be part of a team that values recycing and teamwork." at bounding box center [520, 374] width 476 height 14
drag, startPoint x: 597, startPoint y: 374, endPoint x: 647, endPoint y: 373, distance: 49.9
click at [647, 373] on li "Fun Work Environment: Be part of a team that values recycling and teamwork." at bounding box center [520, 374] width 476 height 14
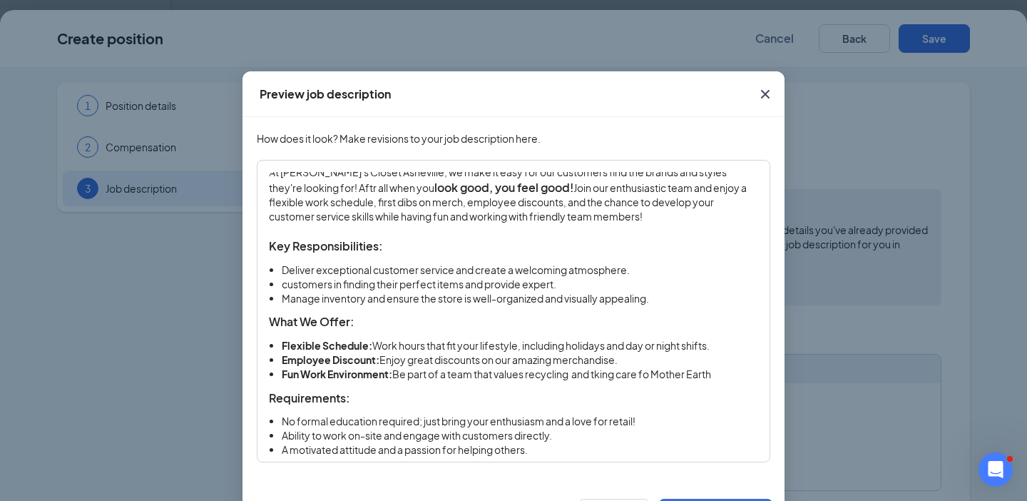
click at [649, 373] on li "Fun Work Environment: Be part of a team that values recycling and tking care fo…" at bounding box center [520, 374] width 476 height 14
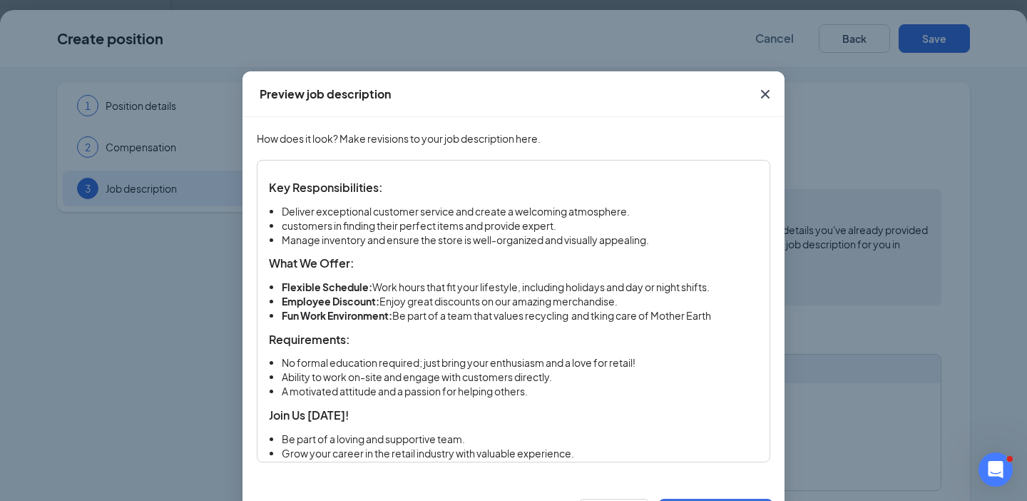
scroll to position [180, 0]
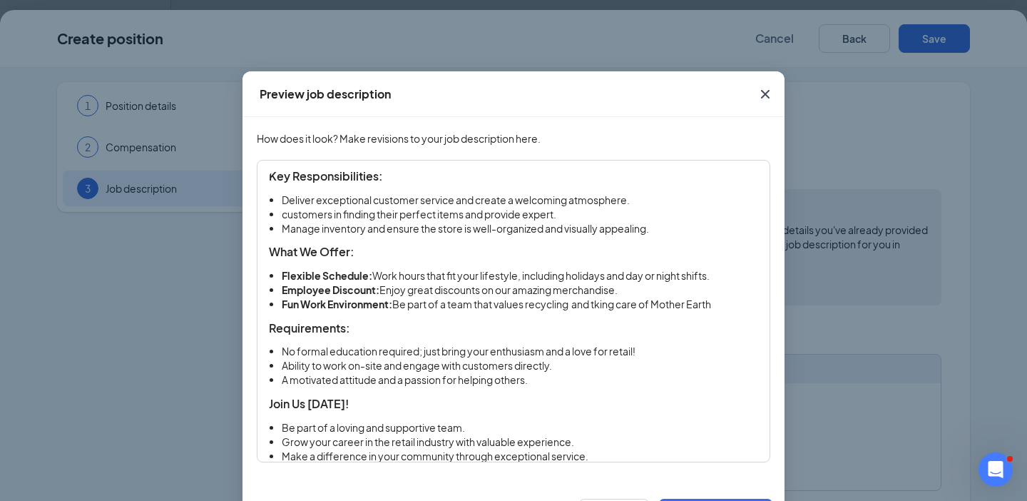
click at [613, 352] on li "No formal education required; just bring your enthusiasm and a love for retail!" at bounding box center [520, 351] width 476 height 14
click at [519, 365] on li "Ability to work on-site and engage with customers directly." at bounding box center [520, 366] width 476 height 14
click at [610, 367] on li "Ability to work on-site and engage with customers in a friendly, directly." at bounding box center [520, 366] width 476 height 14
click at [337, 380] on li "A motivated attitude and a passion for helping others." at bounding box center [520, 380] width 476 height 14
drag, startPoint x: 690, startPoint y: 380, endPoint x: 541, endPoint y: 379, distance: 148.3
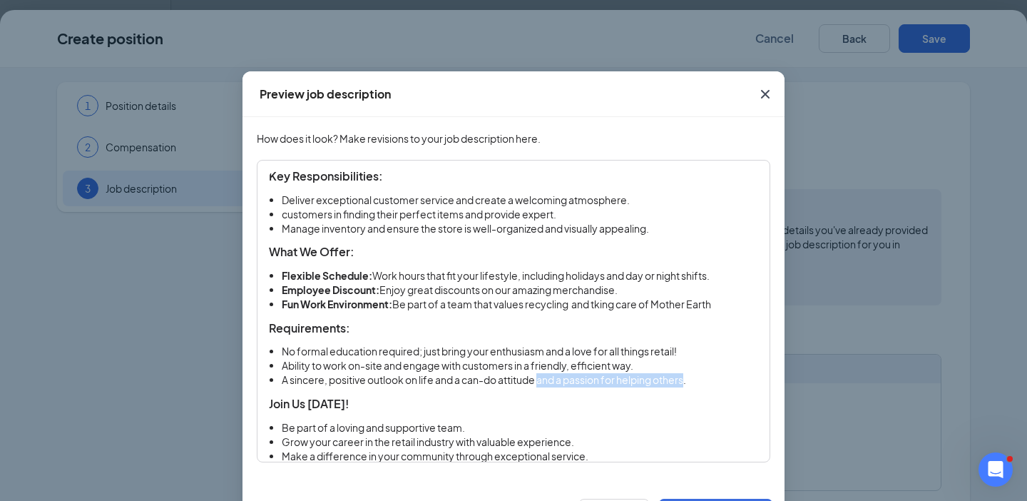
click at [541, 379] on li "A sincere, positive outlook on life and a can-do attitude and a passion for hel…" at bounding box center [520, 380] width 476 height 14
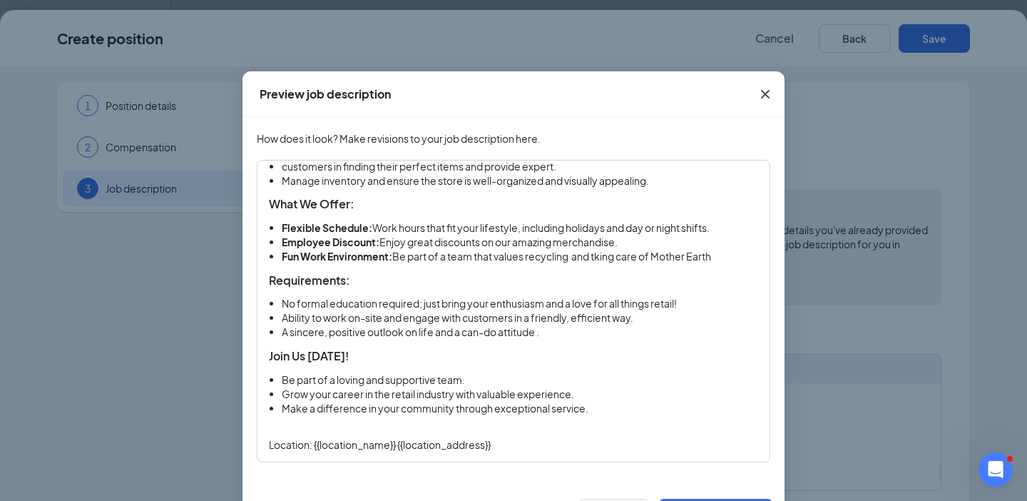
scroll to position [52, 0]
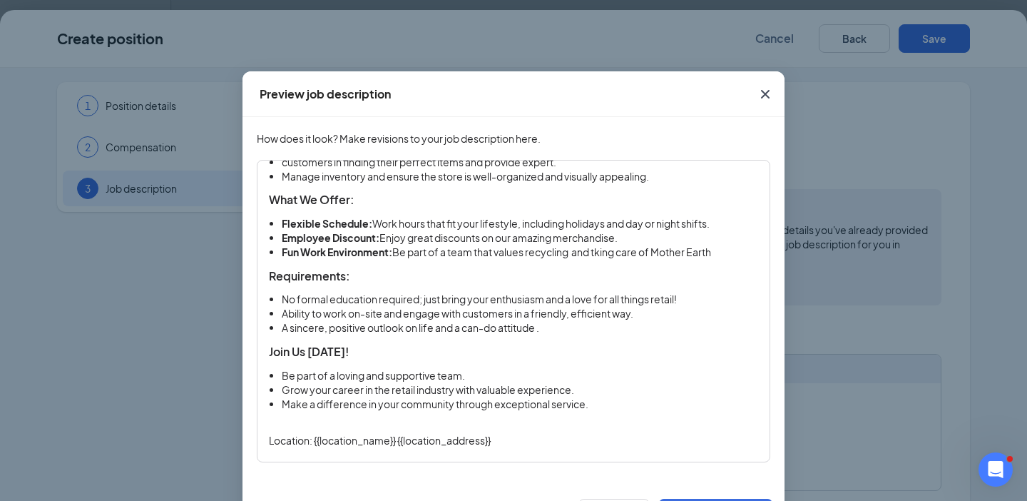
click at [365, 376] on li "Be part of a loving and supportive team." at bounding box center [520, 376] width 476 height 14
click at [359, 377] on li "Be part of a l and supportive team." at bounding box center [520, 376] width 476 height 14
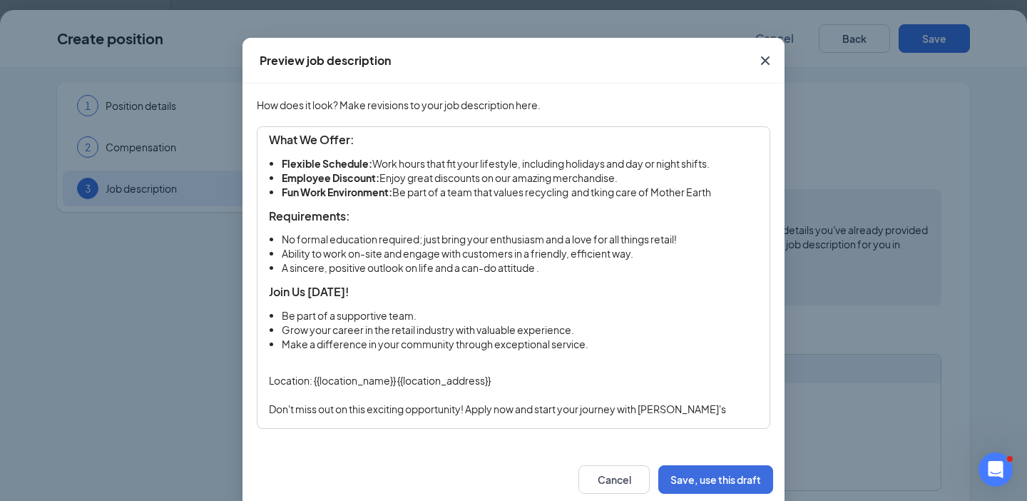
scroll to position [60, 0]
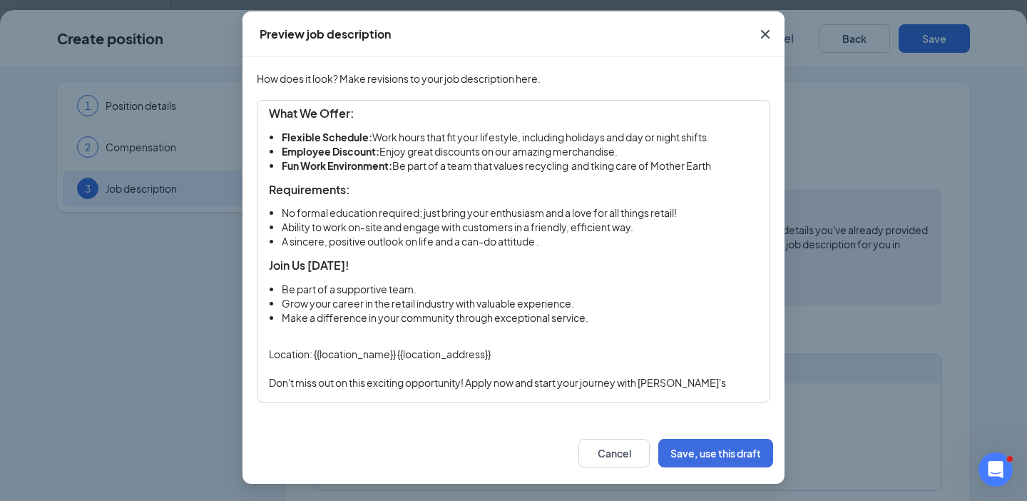
click at [711, 384] on p "Don't miss out on this exciting opportunity! Apply now and start your journey w…" at bounding box center [513, 390] width 489 height 29
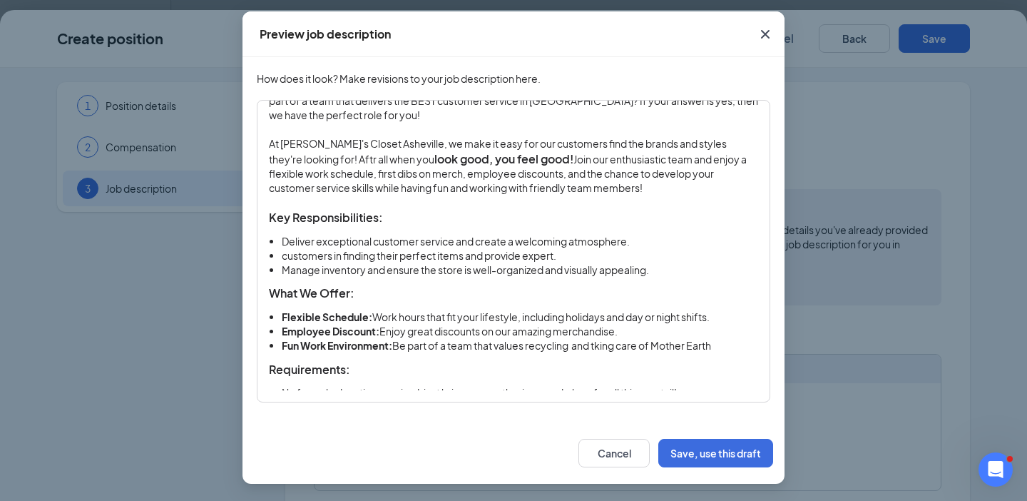
scroll to position [0, 0]
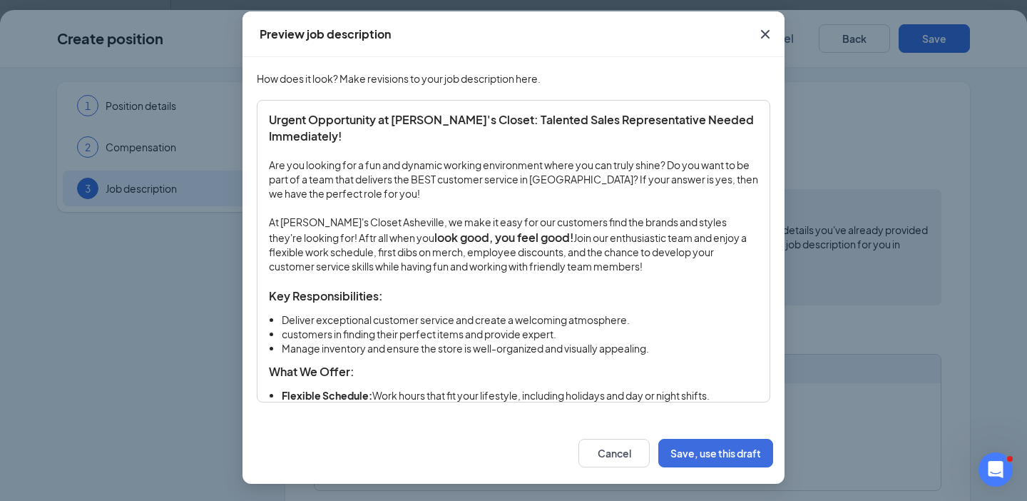
click at [307, 121] on strong "Urgent Opportunity at [PERSON_NAME]'s Closet: Talented Sales Representative Nee…" at bounding box center [512, 127] width 487 height 31
click at [498, 120] on strong "Immediate Opportunity at [PERSON_NAME]'s Closet: Talented Sales Representative …" at bounding box center [500, 127] width 462 height 31
drag, startPoint x: 582, startPoint y: 118, endPoint x: 532, endPoint y: 118, distance: 49.9
click at [532, 118] on strong "Immediate Opportunity at [PERSON_NAME]'s Closet: Hiring Talented Sales Represen…" at bounding box center [474, 127] width 410 height 31
drag, startPoint x: 650, startPoint y: 119, endPoint x: 695, endPoint y: 118, distance: 44.9
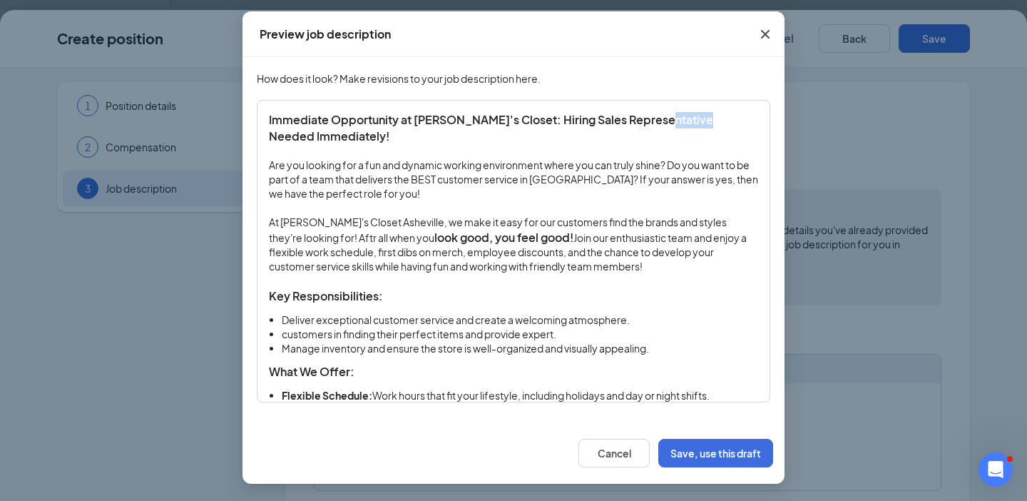
click at [695, 118] on strong "Immediate Opportunity at [PERSON_NAME]'s Closet: Hiring Sales Representative Ne…" at bounding box center [492, 127] width 446 height 31
click at [374, 136] on strong "Immediate Opportunity at [PERSON_NAME]'s Closet: Hiring Sales Representative fo…" at bounding box center [511, 127] width 484 height 31
drag, startPoint x: 374, startPoint y: 136, endPoint x: 312, endPoint y: 135, distance: 61.3
click at [312, 135] on strong "Immediate Opportunity at [PERSON_NAME]'s Closet: Hiring Sales Representative fo…" at bounding box center [511, 127] width 484 height 31
click at [334, 135] on strong "Immediate Opportunity at [PERSON_NAME]'s Closet: Hiring Sales Representative fo…" at bounding box center [511, 127] width 484 height 31
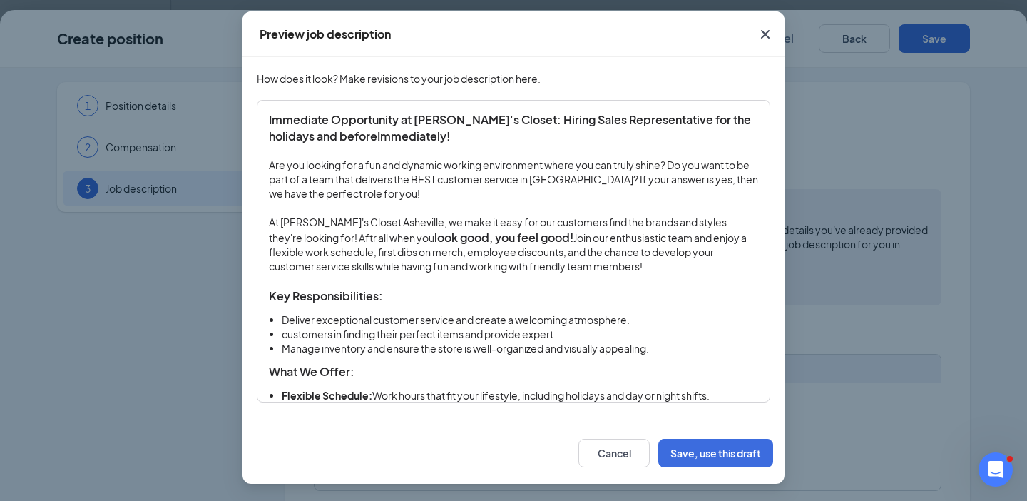
click at [309, 133] on strong "Immediate Opportunity at [PERSON_NAME]'s Closet: Hiring Sales Representative fo…" at bounding box center [511, 127] width 484 height 31
click at [273, 138] on strong "Immediate Opportunity at [PERSON_NAME]'s Closet: Hiring Sales Representative fo…" at bounding box center [511, 127] width 484 height 31
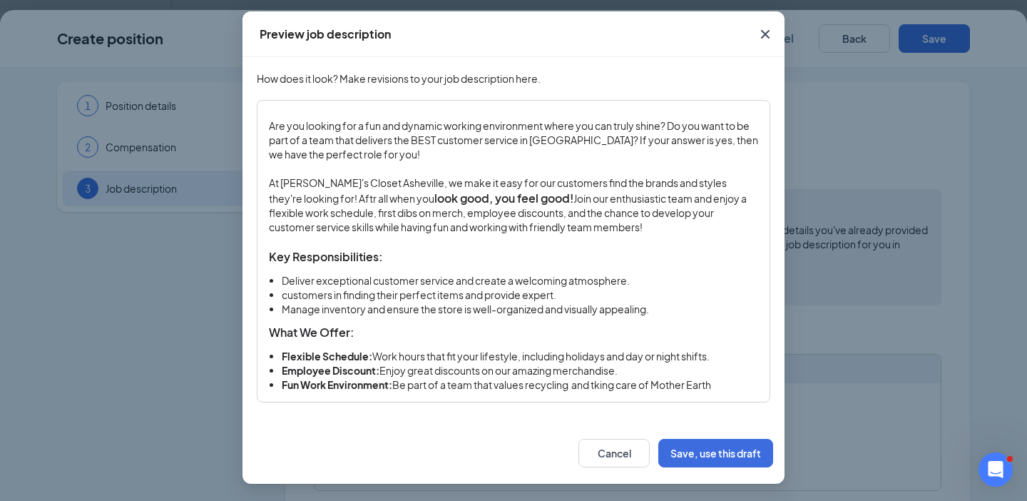
scroll to position [33, 0]
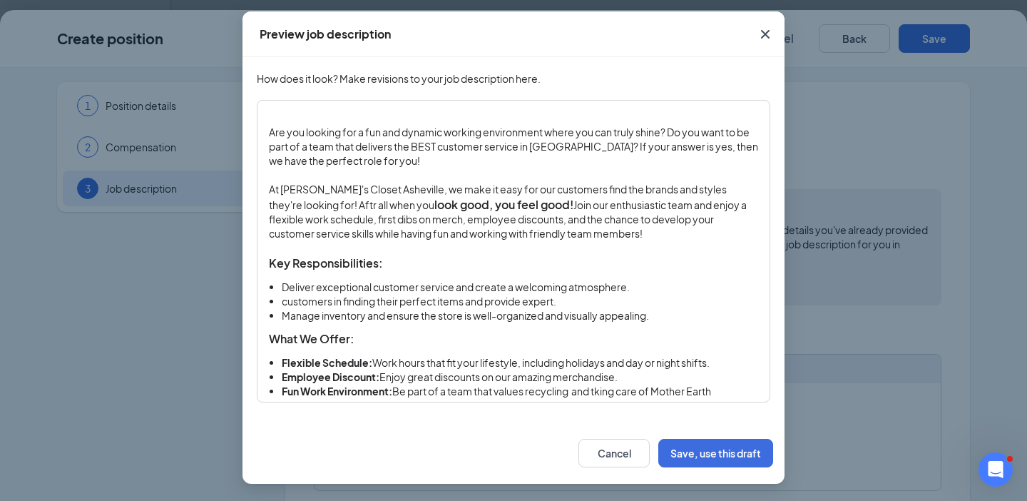
click at [482, 135] on p "Are you looking for a fun and dynamic working environment where you can truly s…" at bounding box center [513, 146] width 489 height 43
click at [443, 134] on p "Are you looking for a fun and dynamic work environment where you can truly shin…" at bounding box center [513, 146] width 489 height 43
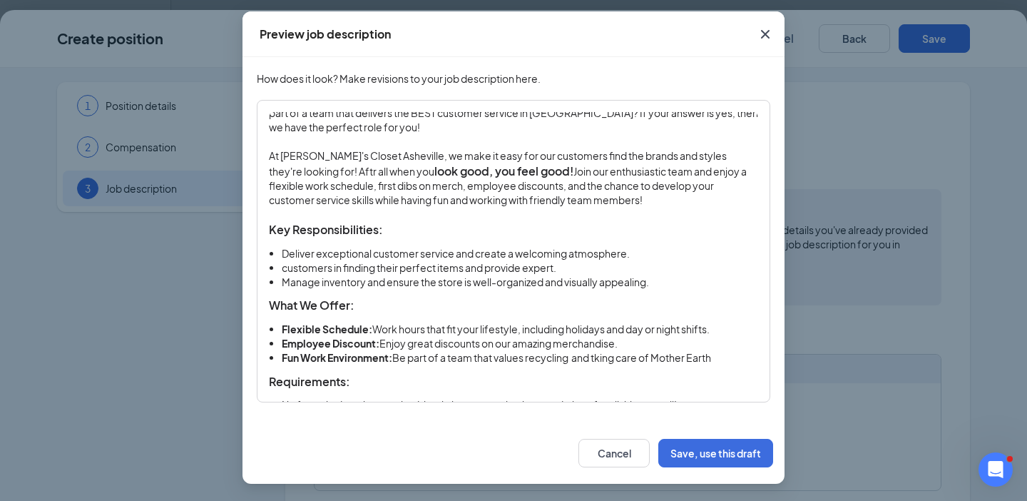
scroll to position [68, 0]
click at [302, 170] on p "At [PERSON_NAME]'s Closet Asheville, we make it easy for our customers find the…" at bounding box center [513, 177] width 489 height 58
click at [322, 170] on p "At [PERSON_NAME]'s Closet Asheville, we make it easy for our customers find the…" at bounding box center [513, 177] width 489 height 58
click at [513, 169] on strong "look good, you feel good!" at bounding box center [513, 169] width 139 height 15
click at [512, 170] on strong "look good, you feel good and do good!" at bounding box center [549, 169] width 210 height 15
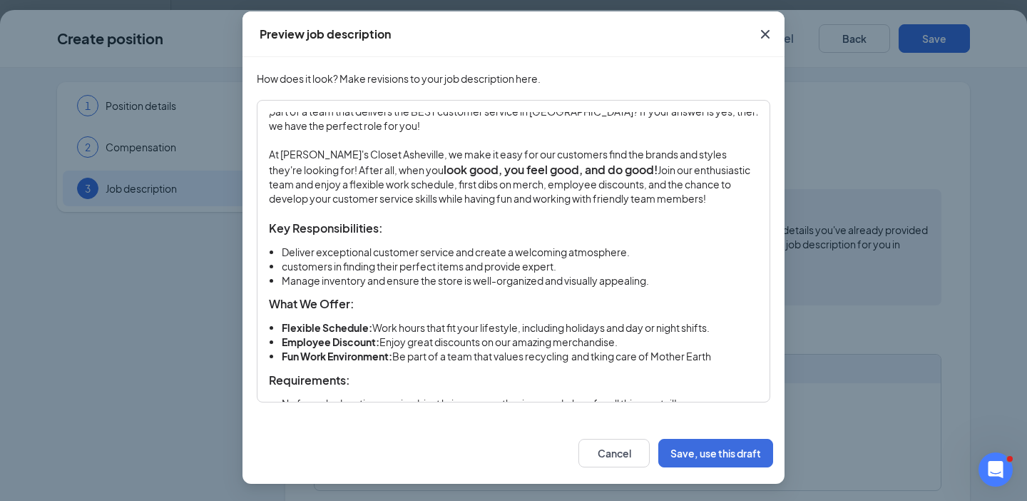
click at [555, 154] on p "At [PERSON_NAME]'s Closet Asheville, we make it easy for our customers find the…" at bounding box center [513, 177] width 489 height 58
click at [286, 266] on li "customers in finding their perfect items and provide expert." at bounding box center [520, 267] width 476 height 14
drag, startPoint x: 585, startPoint y: 267, endPoint x: 496, endPoint y: 268, distance: 89.1
click at [496, 268] on li "Assist customers in finding their perfect items and provide expert." at bounding box center [520, 267] width 476 height 14
click at [311, 267] on li "Assist customers in finding their perfect items." at bounding box center [520, 267] width 476 height 14
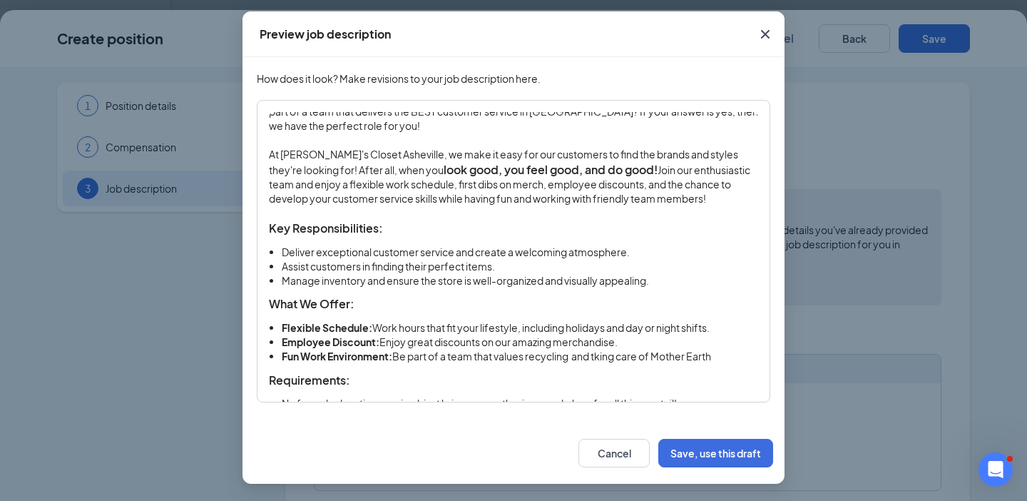
click at [495, 268] on li "Assist customers in finding their perfect items." at bounding box center [520, 267] width 476 height 14
click at [650, 283] on li "Manage inventory and ensure the store is well-organized and visually appealing." at bounding box center [520, 281] width 476 height 14
click at [474, 253] on li "Deliver exceptional customer service and create a welcoming atmosphere." at bounding box center [520, 252] width 476 height 14
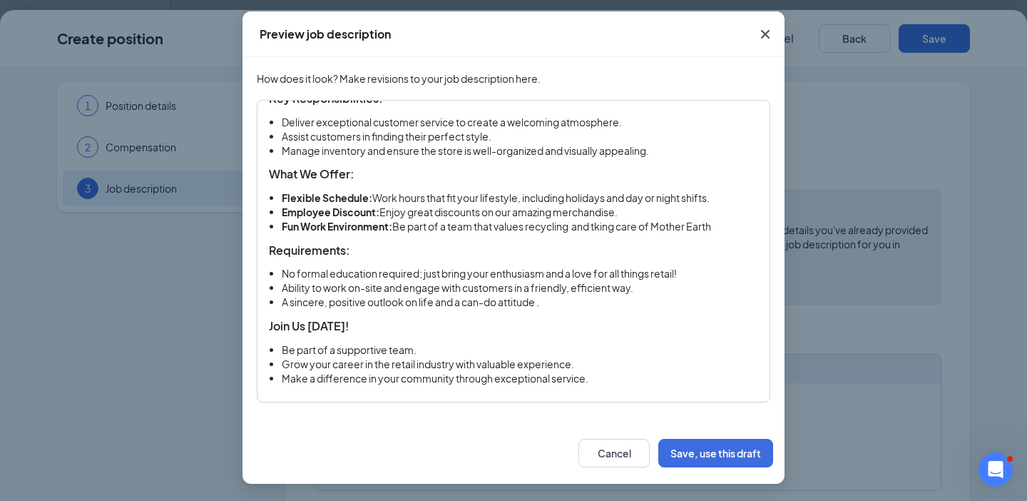
scroll to position [23, 0]
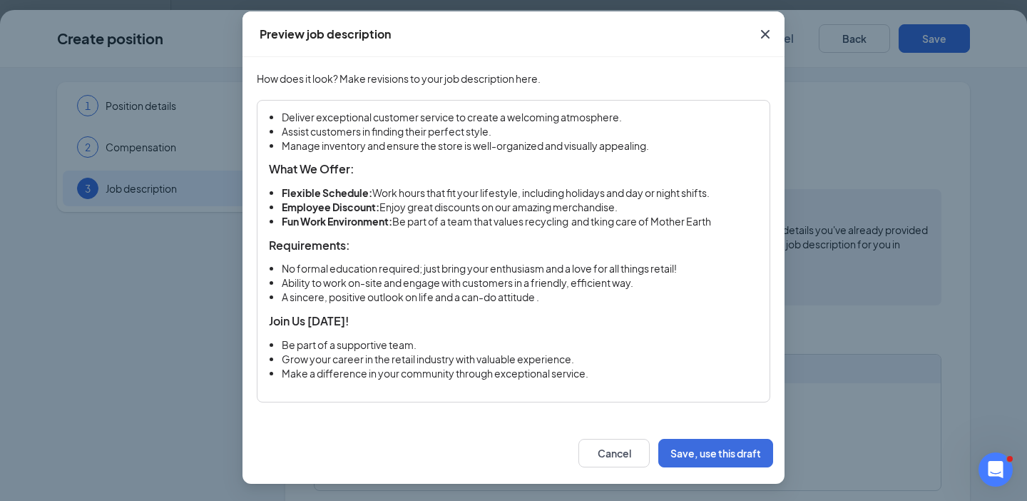
click at [599, 222] on li "Fun Work Environment: Be part of a team that values recycling and tking care of…" at bounding box center [520, 222] width 476 height 14
drag, startPoint x: 717, startPoint y: 220, endPoint x: 596, endPoint y: 222, distance: 121.2
click at [596, 222] on li "Fun Work Environment: Be part of a team that values recycling and tking care of…" at bounding box center [520, 222] width 476 height 14
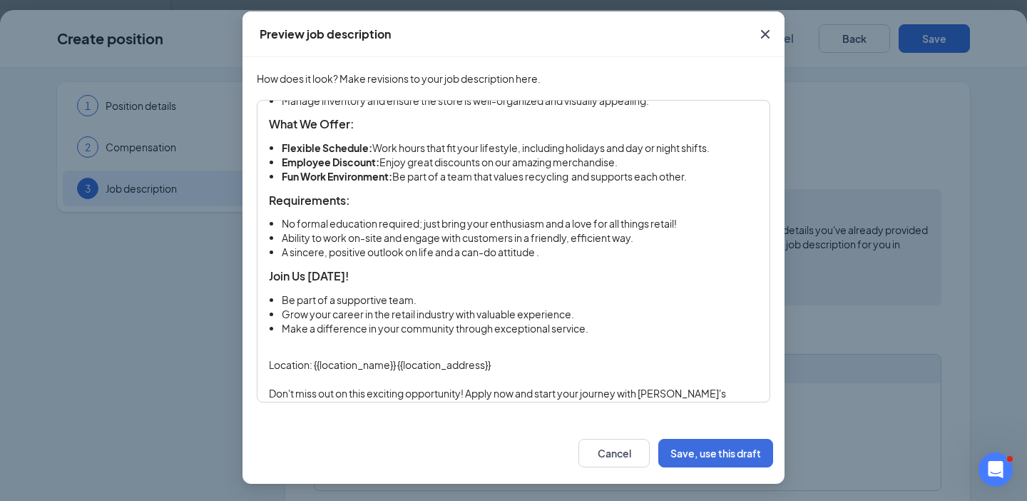
scroll to position [70, 0]
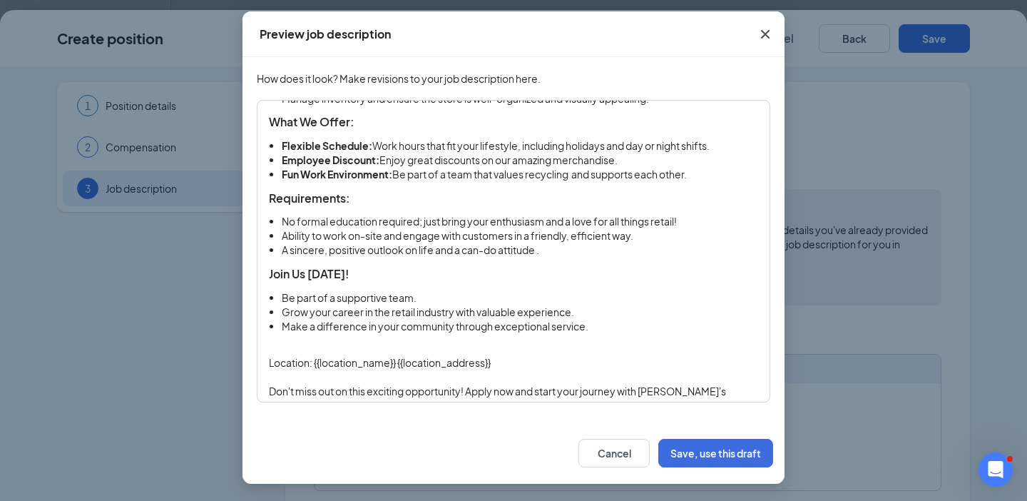
click at [521, 313] on li "Grow your career in the retail industry with valuable experience." at bounding box center [520, 312] width 476 height 14
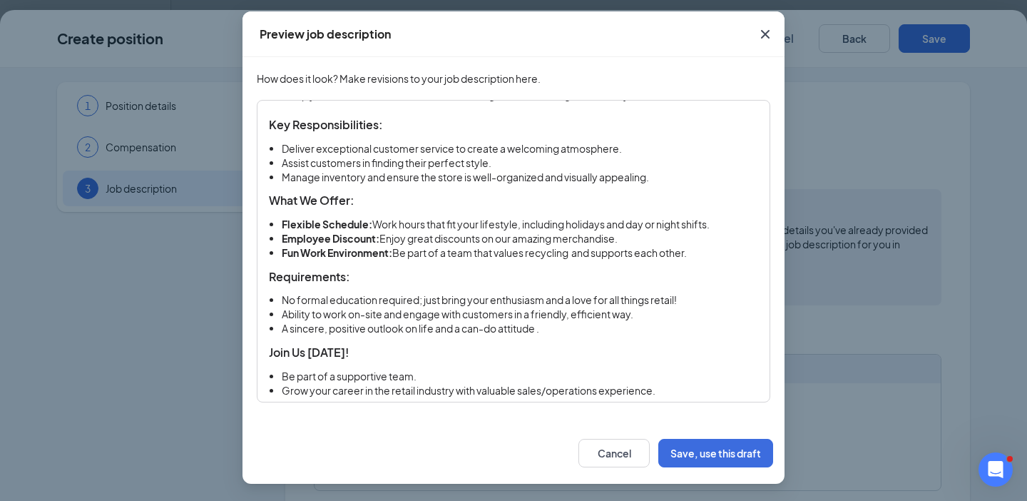
scroll to position [100, 0]
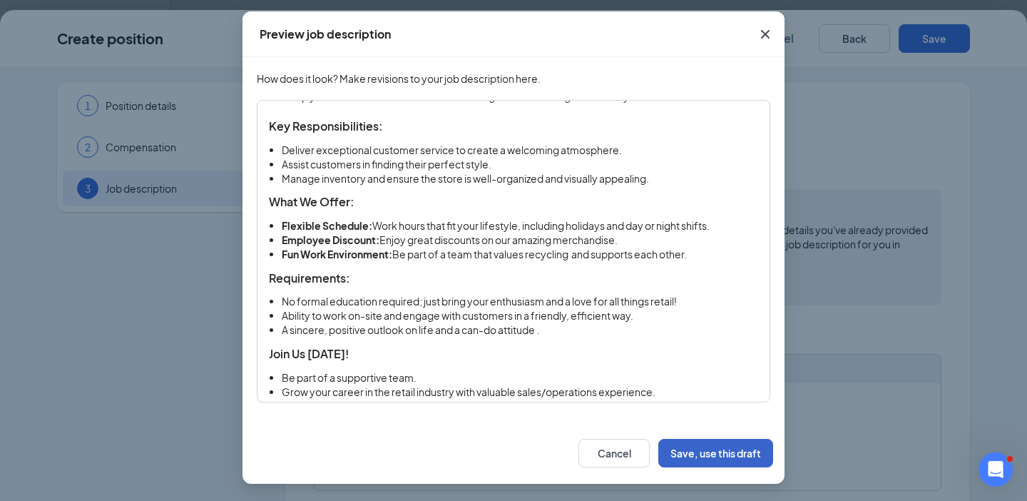
click at [709, 451] on button "Save, use this draft" at bounding box center [715, 453] width 115 height 29
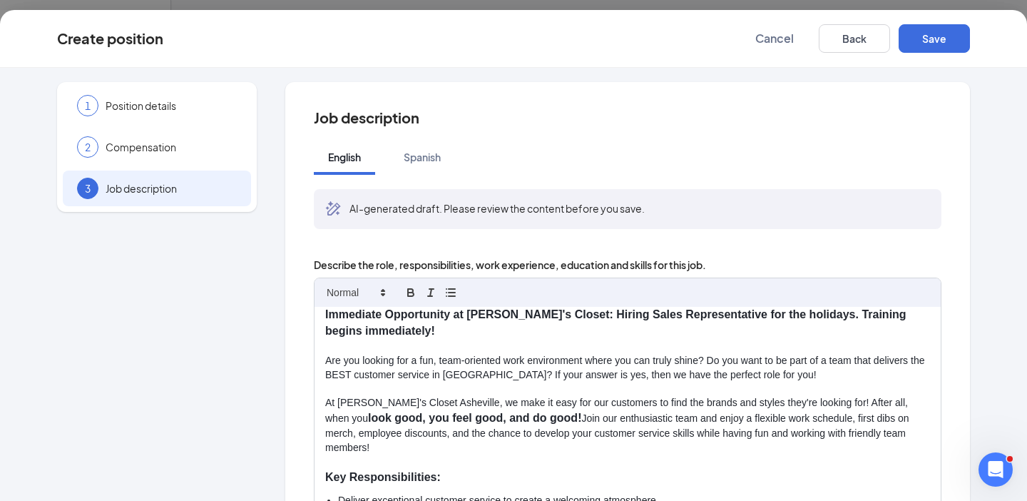
scroll to position [0, 0]
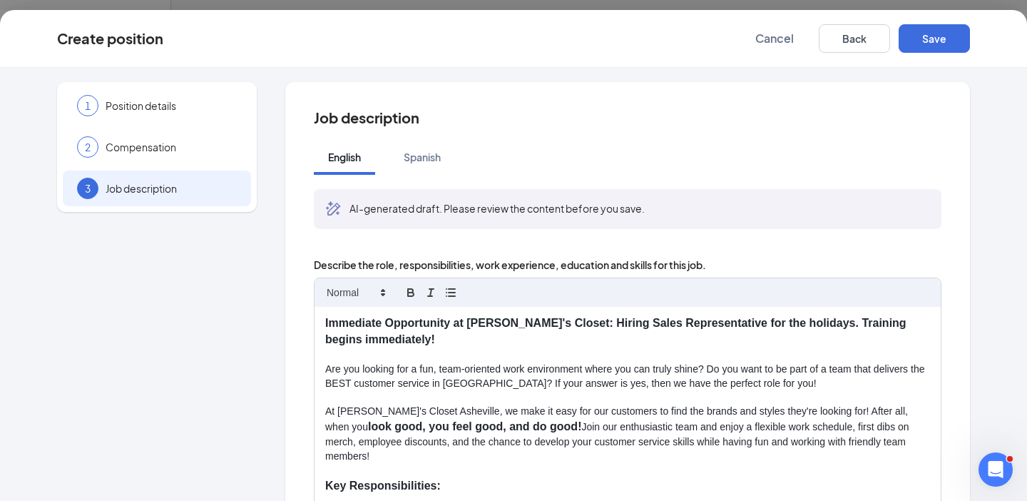
click at [396, 322] on strong "Immediate Opportunity at [PERSON_NAME]'s Closet: Hiring Sales Representative fo…" at bounding box center [617, 331] width 584 height 29
click at [931, 39] on button "Save" at bounding box center [933, 38] width 71 height 29
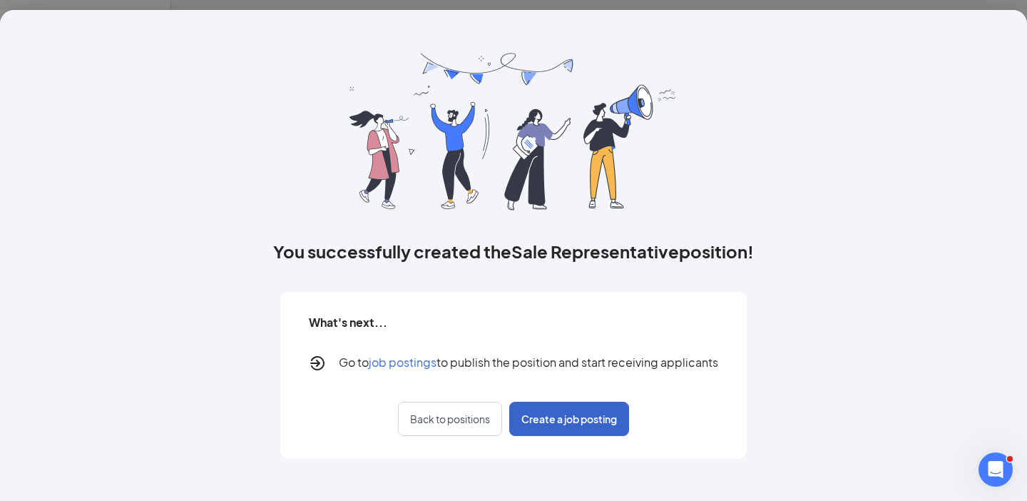
click at [557, 417] on span "Create a job posting" at bounding box center [569, 418] width 96 height 14
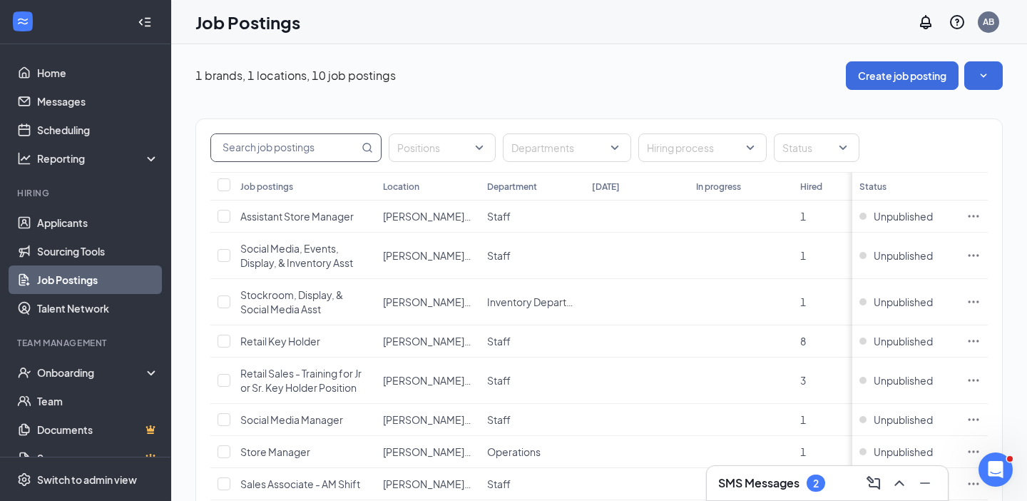
click at [347, 148] on input "text" at bounding box center [285, 147] width 148 height 27
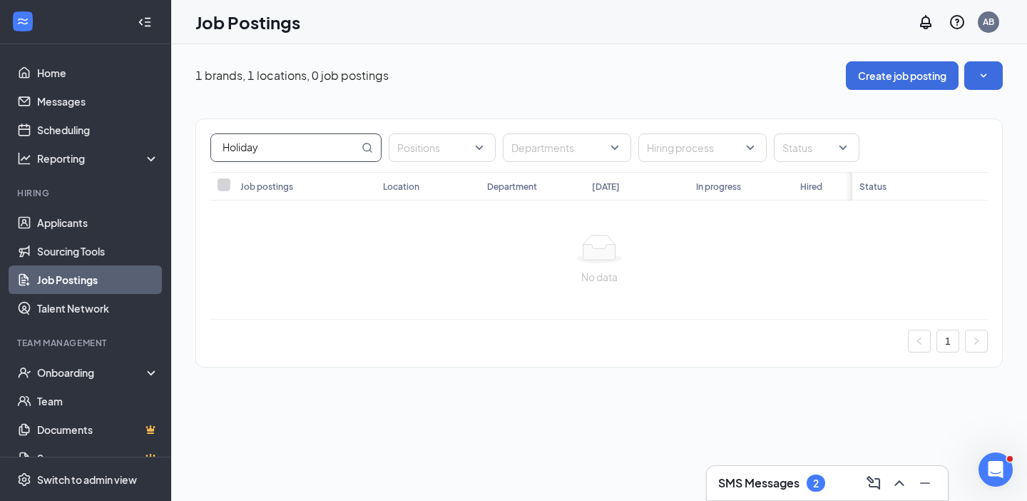
click at [230, 147] on input "Holiday" at bounding box center [285, 147] width 148 height 27
click at [289, 149] on input "Hiring for theh holiday" at bounding box center [285, 147] width 148 height 27
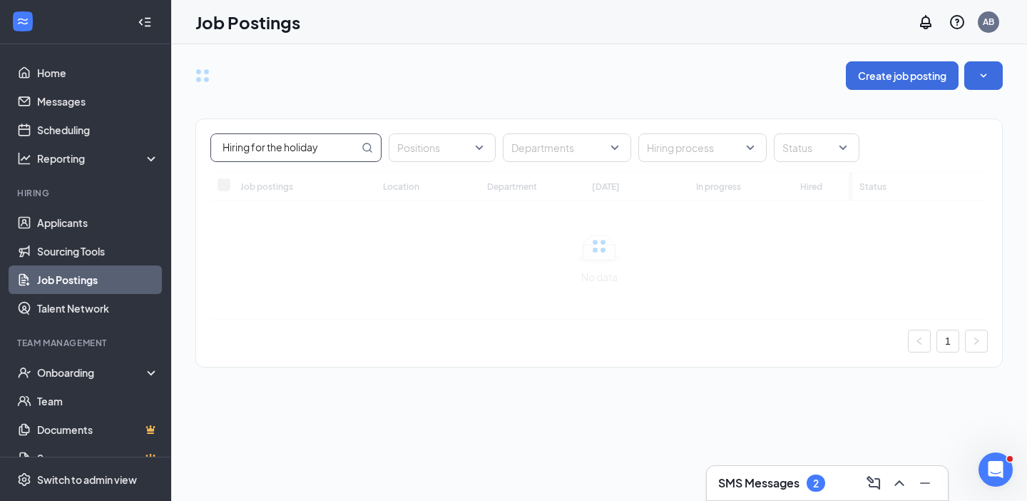
click at [332, 147] on input "Hiring for the holiday" at bounding box center [285, 147] width 148 height 27
drag, startPoint x: 352, startPoint y: 143, endPoint x: 195, endPoint y: 158, distance: 156.8
click at [196, 158] on div "Hiring for the holidays Positions Departments Hiring process Status" at bounding box center [599, 145] width 806 height 53
type input "Hiring for the holiday"
drag, startPoint x: 327, startPoint y: 151, endPoint x: 206, endPoint y: 150, distance: 120.5
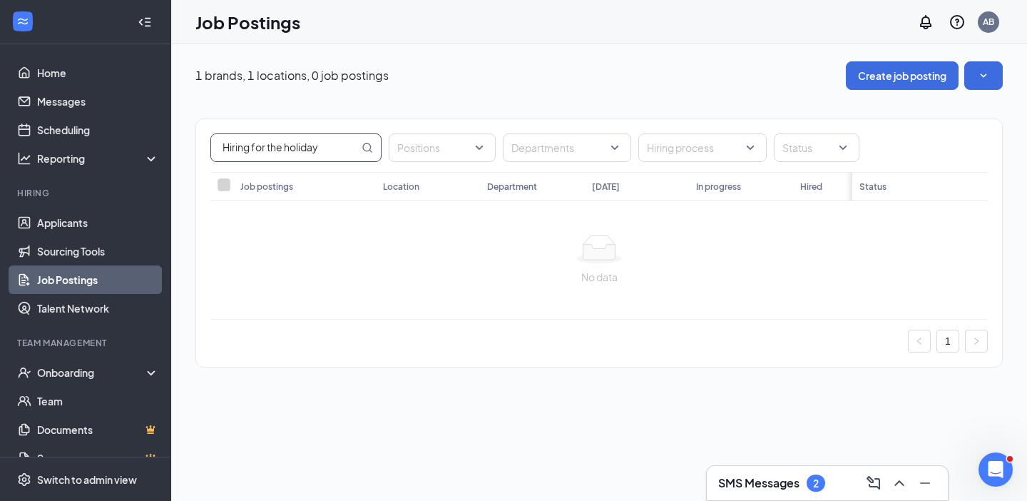
click at [206, 150] on div "Hiring for the holiday Positions Departments Hiring process Status" at bounding box center [599, 145] width 806 height 53
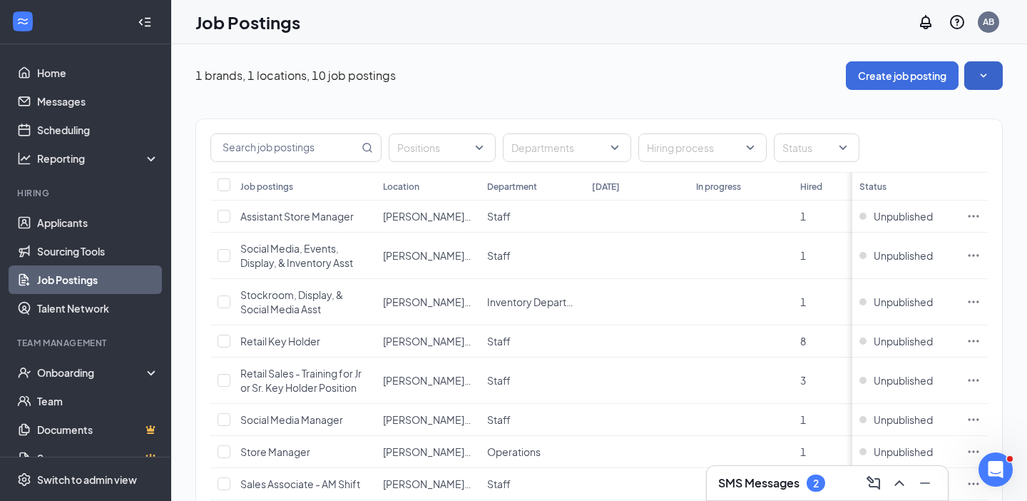
click at [982, 76] on icon "SmallChevronDown" at bounding box center [983, 75] width 6 height 4
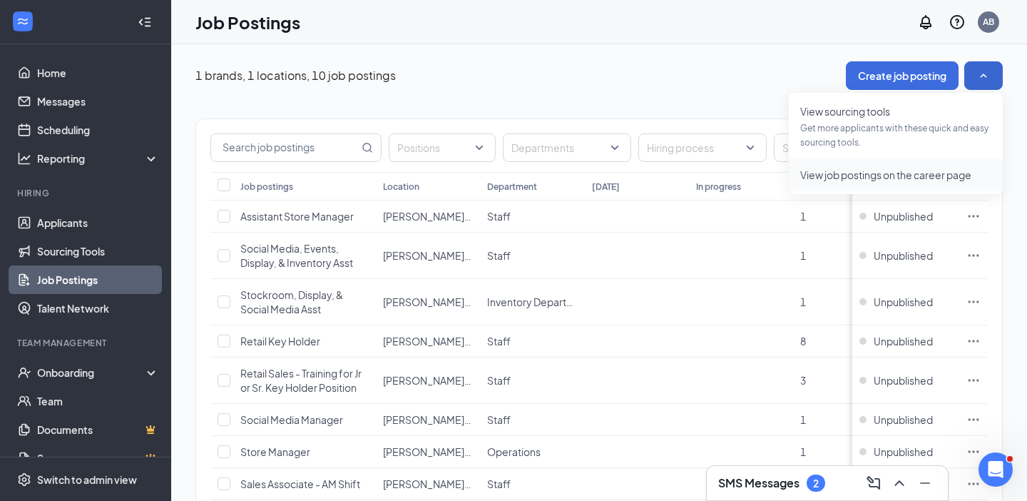
click at [888, 177] on span "View job postings on the career page" at bounding box center [885, 174] width 171 height 13
